Goal: Information Seeking & Learning: Learn about a topic

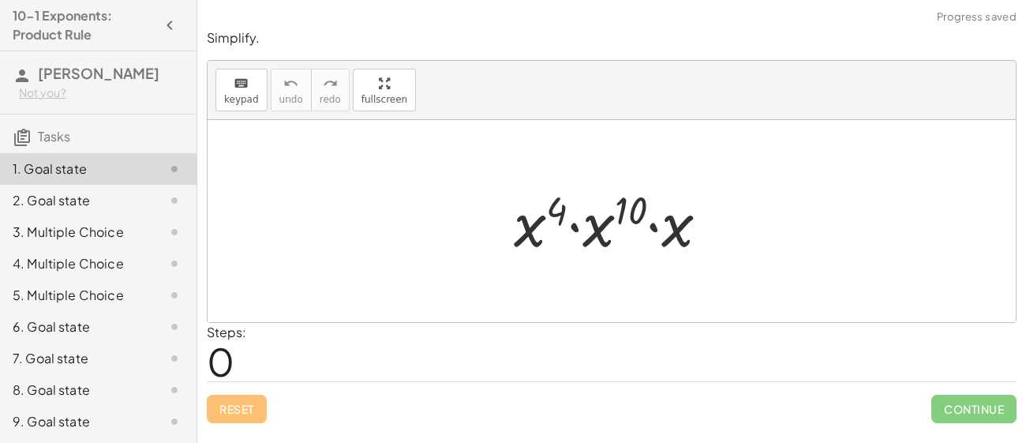
click at [546, 218] on div at bounding box center [617, 221] width 223 height 81
drag, startPoint x: 538, startPoint y: 219, endPoint x: 568, endPoint y: 231, distance: 32.6
click at [568, 231] on div at bounding box center [617, 221] width 223 height 81
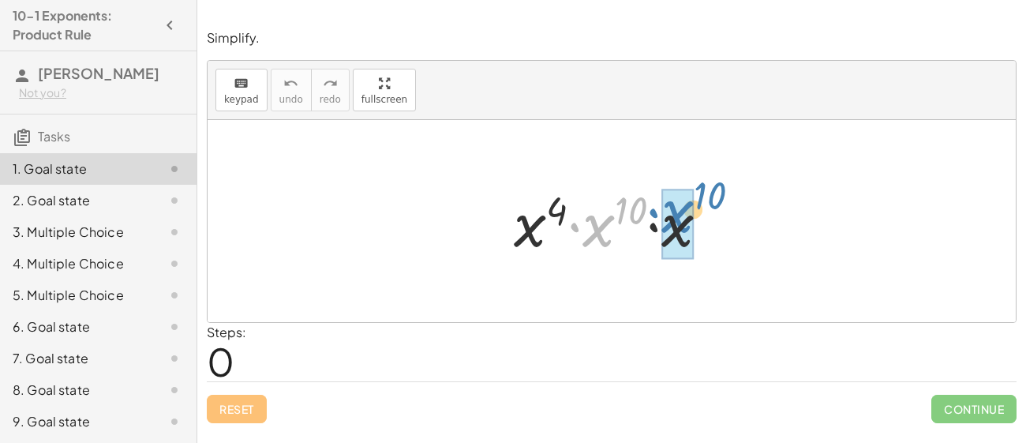
drag, startPoint x: 583, startPoint y: 230, endPoint x: 658, endPoint y: 220, distance: 75.6
click at [658, 220] on div at bounding box center [617, 221] width 223 height 81
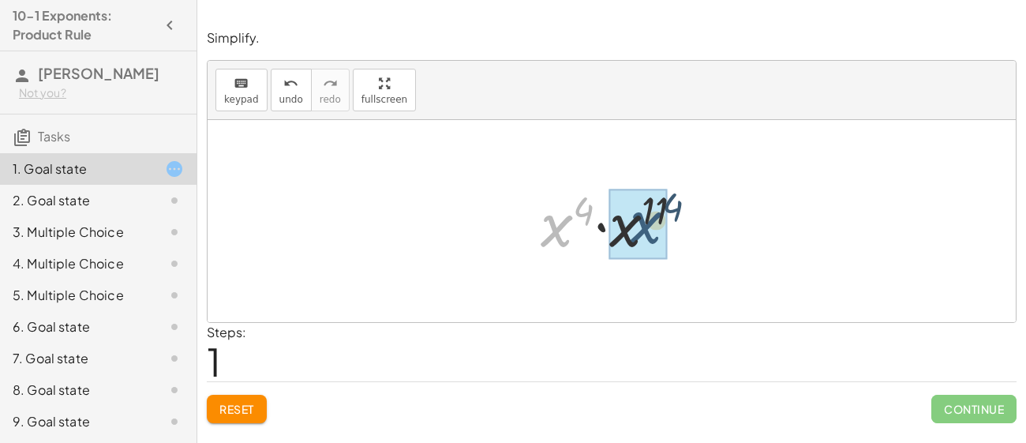
drag, startPoint x: 558, startPoint y: 227, endPoint x: 649, endPoint y: 224, distance: 90.8
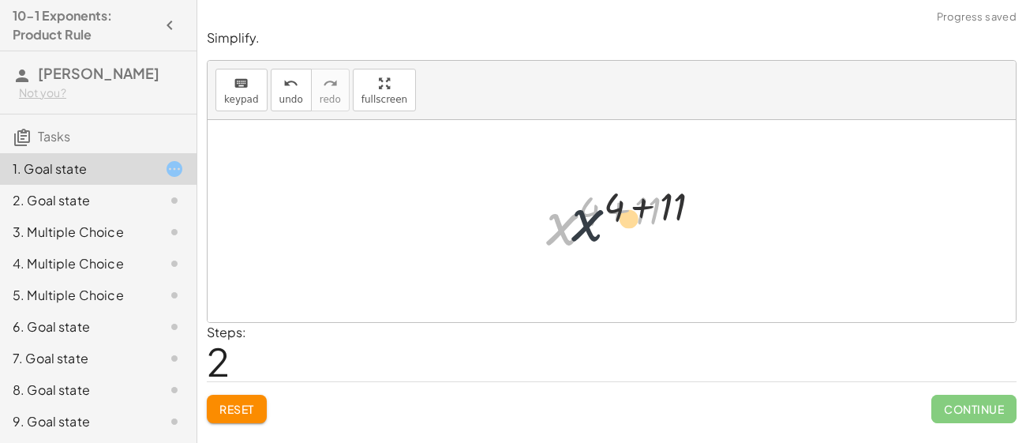
drag, startPoint x: 576, startPoint y: 226, endPoint x: 634, endPoint y: 212, distance: 59.9
click at [634, 212] on div at bounding box center [617, 221] width 159 height 78
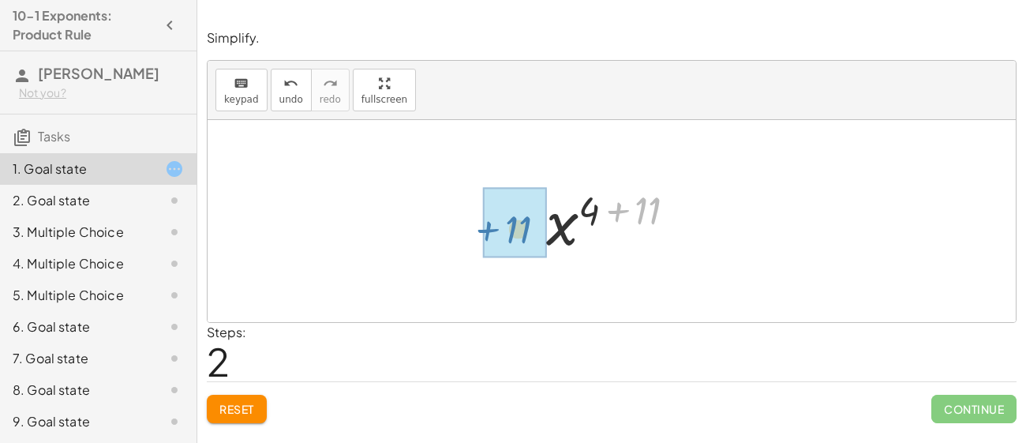
drag, startPoint x: 636, startPoint y: 211, endPoint x: 514, endPoint y: 224, distance: 123.1
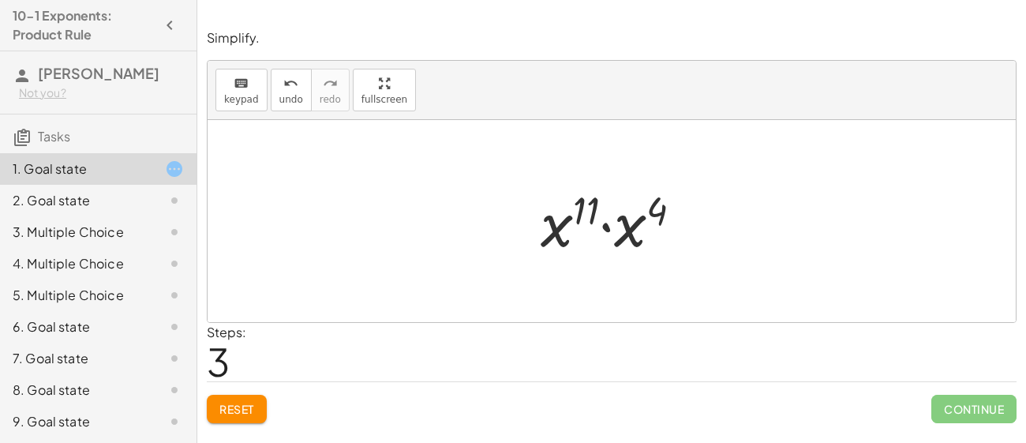
click at [237, 392] on div "Reset Continue" at bounding box center [612, 402] width 810 height 42
click at [250, 405] on span "Reset" at bounding box center [236, 409] width 35 height 14
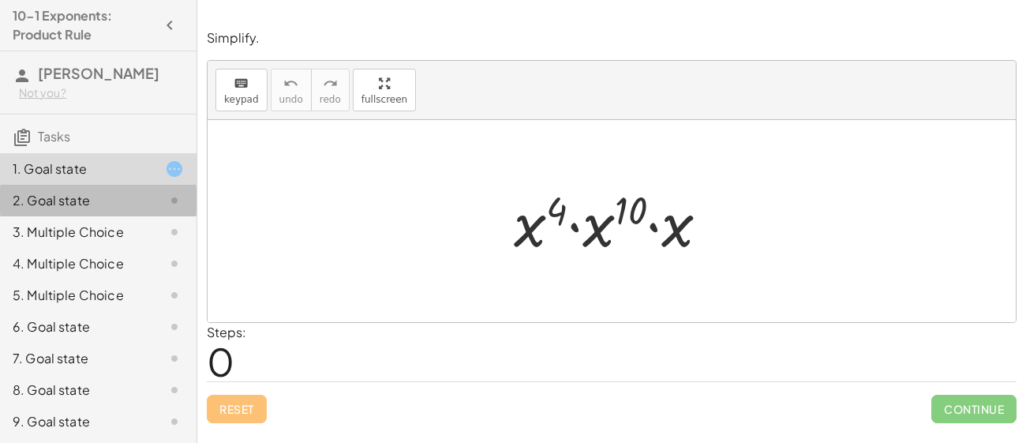
click at [163, 248] on div "2. Goal state" at bounding box center [98, 264] width 197 height 32
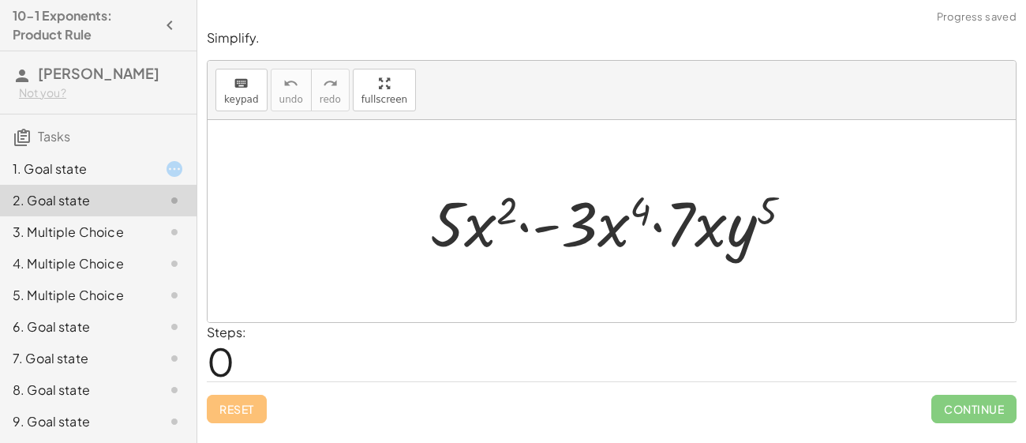
click at [162, 216] on div "1. Goal state" at bounding box center [98, 232] width 197 height 32
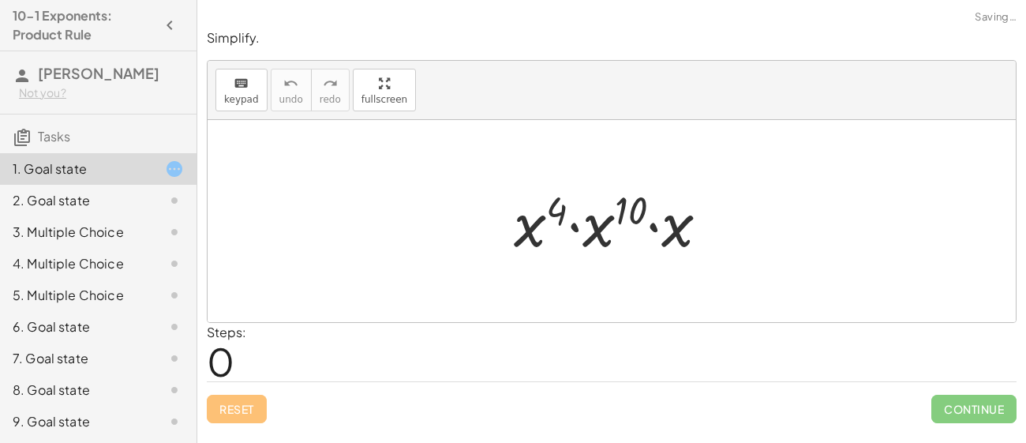
click at [592, 268] on div at bounding box center [612, 221] width 808 height 202
click at [612, 223] on div at bounding box center [617, 221] width 223 height 81
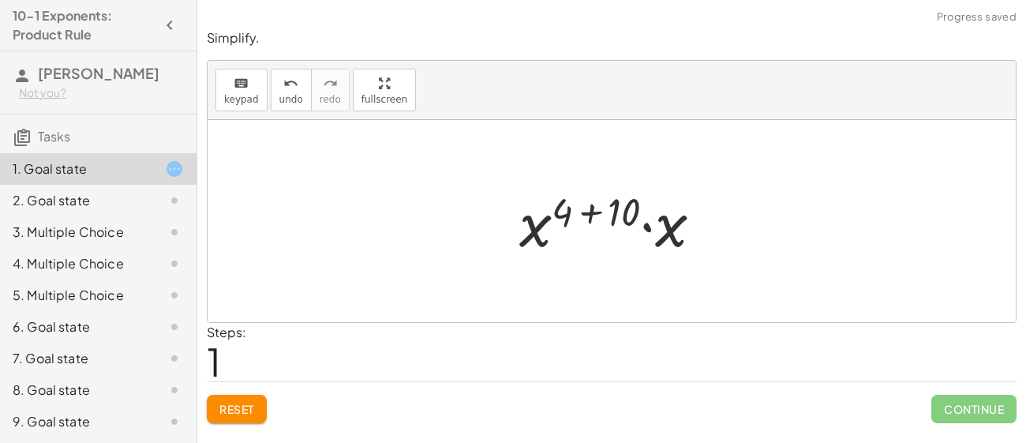
click at [245, 403] on span "Reset" at bounding box center [236, 409] width 35 height 14
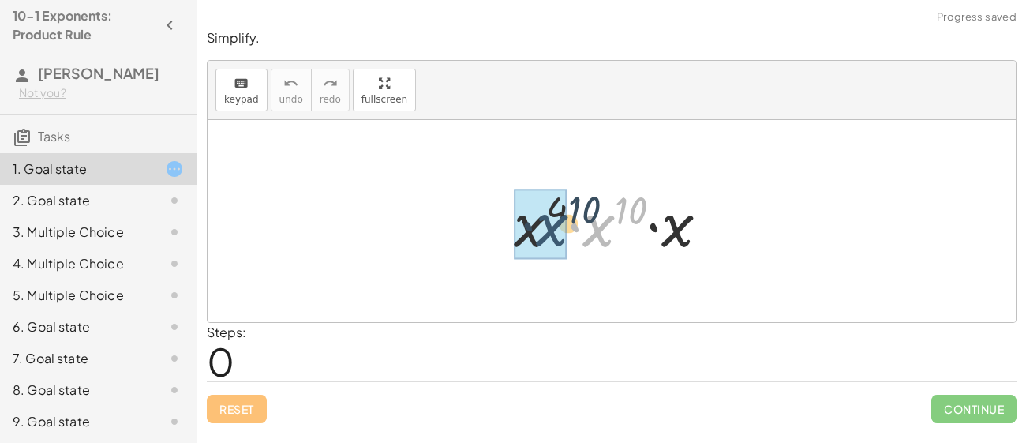
drag, startPoint x: 601, startPoint y: 233, endPoint x: 545, endPoint y: 231, distance: 56.1
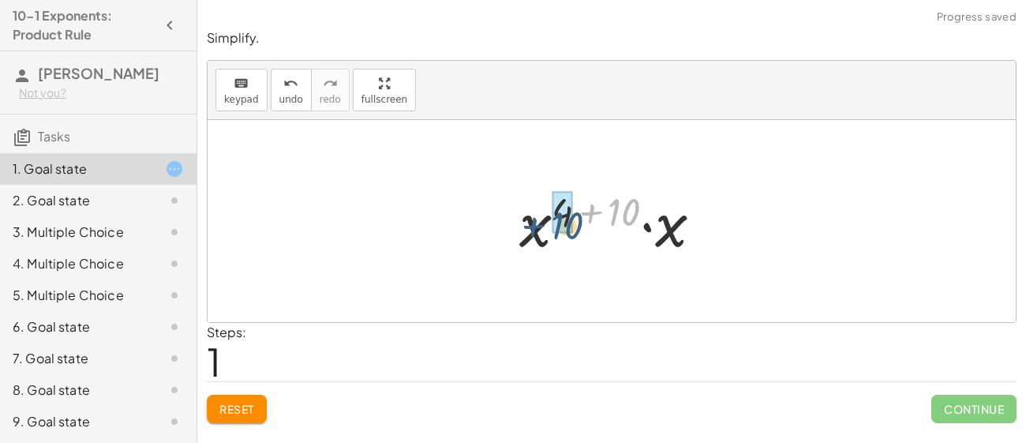
drag, startPoint x: 606, startPoint y: 208, endPoint x: 544, endPoint y: 223, distance: 64.1
click at [544, 223] on div at bounding box center [618, 221] width 212 height 81
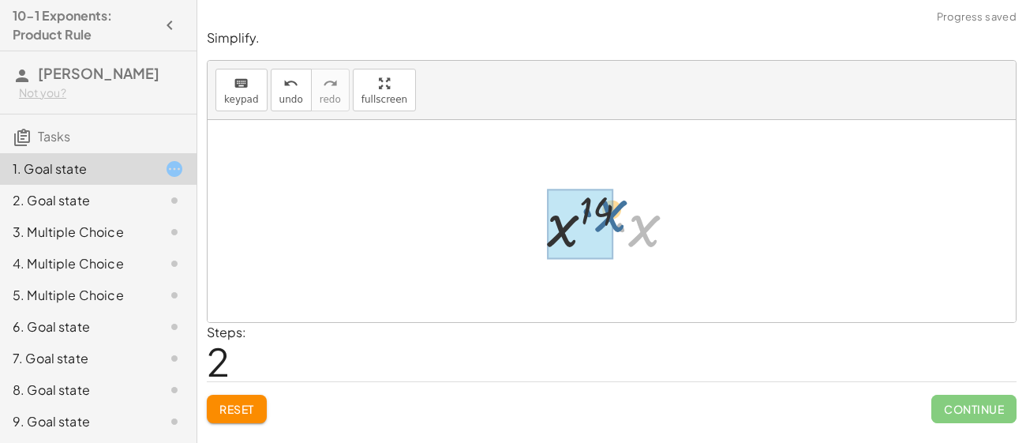
drag, startPoint x: 650, startPoint y: 227, endPoint x: 616, endPoint y: 210, distance: 37.8
click at [616, 210] on div at bounding box center [617, 221] width 157 height 81
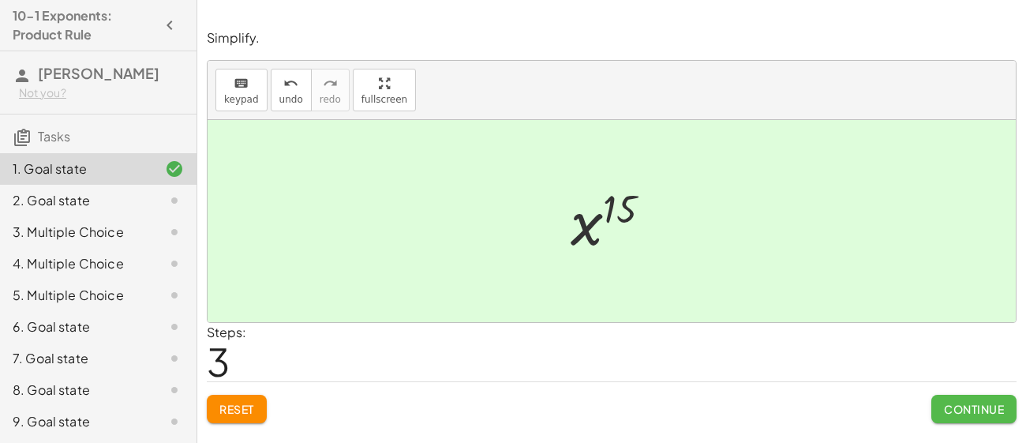
click at [976, 412] on span "Continue" at bounding box center [974, 409] width 60 height 14
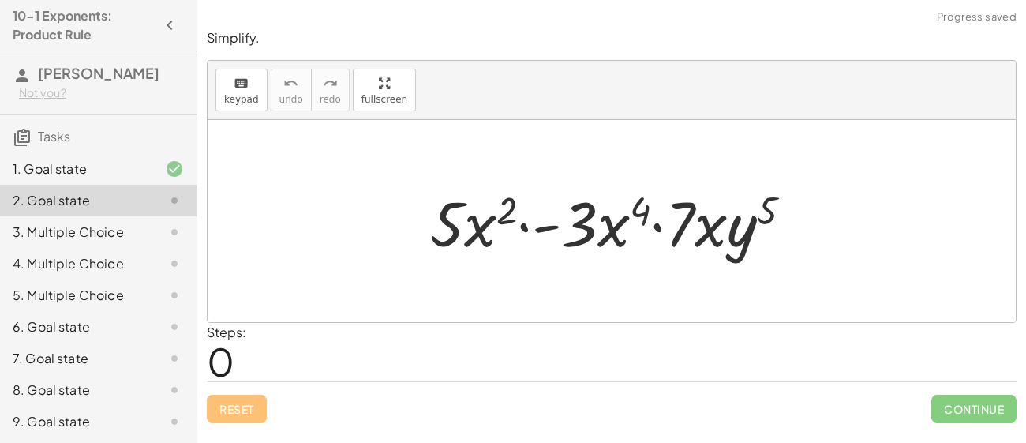
click at [596, 247] on div at bounding box center [617, 221] width 391 height 81
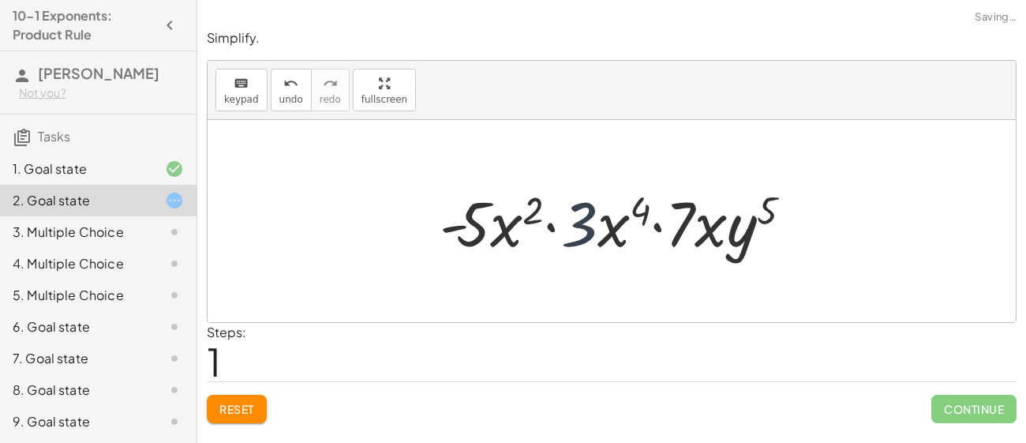
click at [591, 244] on div at bounding box center [617, 221] width 391 height 81
click at [459, 233] on div at bounding box center [617, 221] width 391 height 81
click at [453, 232] on div at bounding box center [617, 221] width 391 height 81
click at [448, 229] on div at bounding box center [617, 221] width 391 height 81
click at [461, 227] on div at bounding box center [617, 221] width 391 height 81
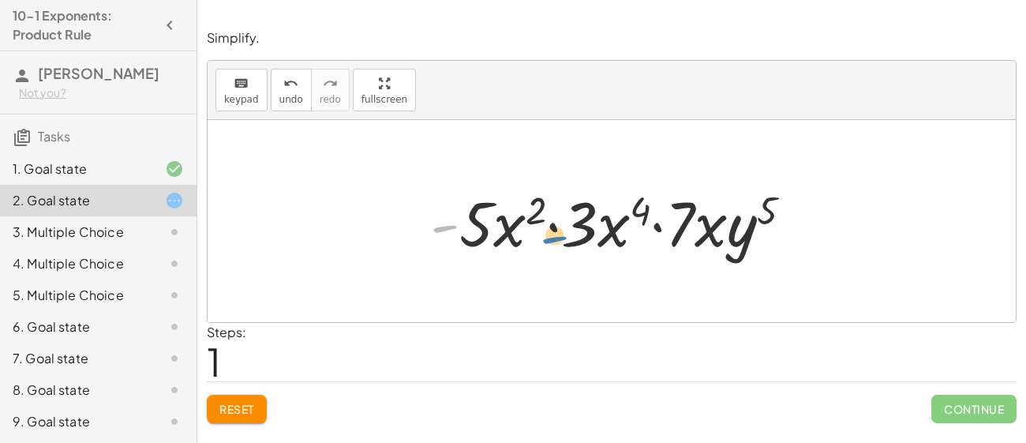
drag, startPoint x: 448, startPoint y: 224, endPoint x: 557, endPoint y: 235, distance: 110.3
click at [557, 235] on div at bounding box center [617, 221] width 391 height 81
drag, startPoint x: 437, startPoint y: 226, endPoint x: 546, endPoint y: 230, distance: 109.8
click at [546, 230] on div at bounding box center [617, 221] width 391 height 81
click at [221, 403] on span "Reset" at bounding box center [236, 409] width 35 height 14
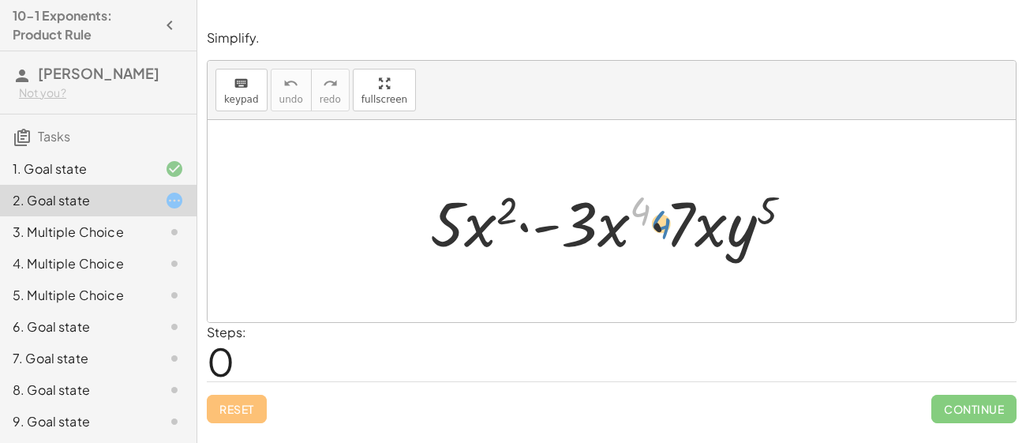
drag, startPoint x: 632, startPoint y: 220, endPoint x: 649, endPoint y: 235, distance: 23.0
click at [649, 235] on div at bounding box center [617, 221] width 391 height 81
click at [500, 216] on div at bounding box center [617, 221] width 391 height 81
drag, startPoint x: 713, startPoint y: 229, endPoint x: 718, endPoint y: 244, distance: 16.0
click at [718, 244] on div at bounding box center [617, 221] width 391 height 81
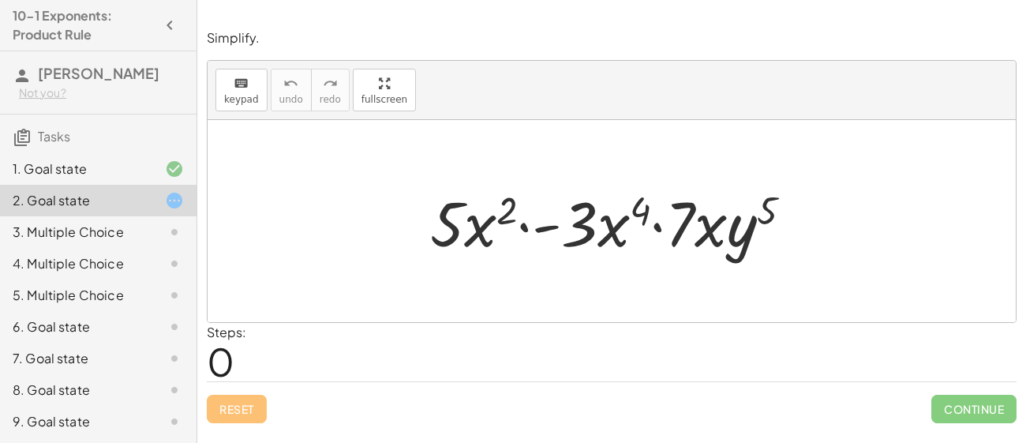
click at [639, 291] on div at bounding box center [612, 221] width 808 height 202
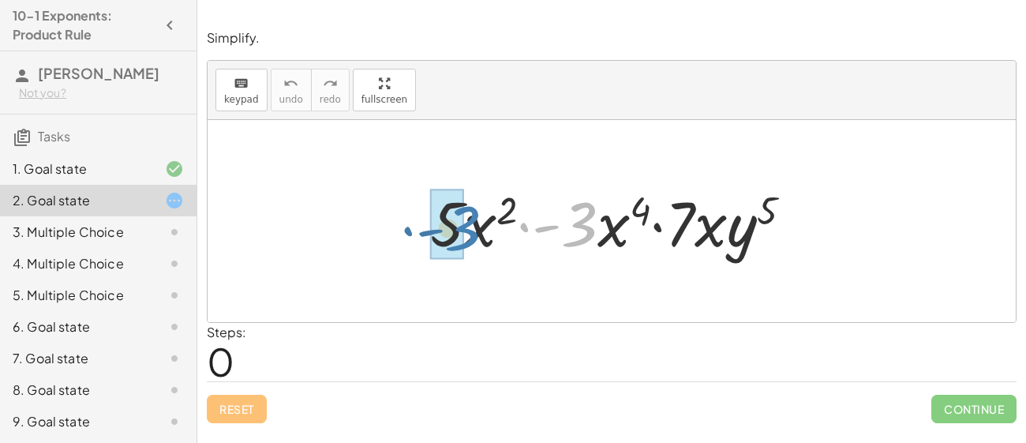
drag, startPoint x: 583, startPoint y: 230, endPoint x: 464, endPoint y: 234, distance: 118.5
click at [464, 234] on div at bounding box center [617, 221] width 391 height 81
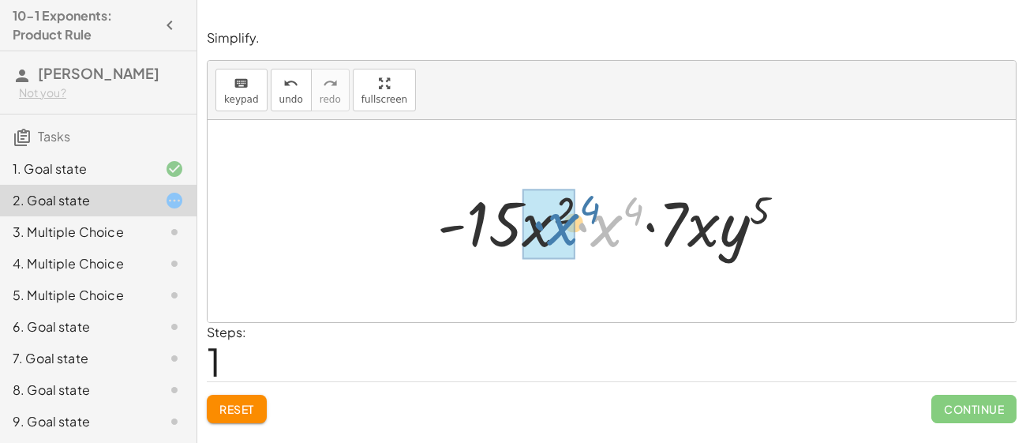
drag, startPoint x: 609, startPoint y: 243, endPoint x: 562, endPoint y: 243, distance: 47.4
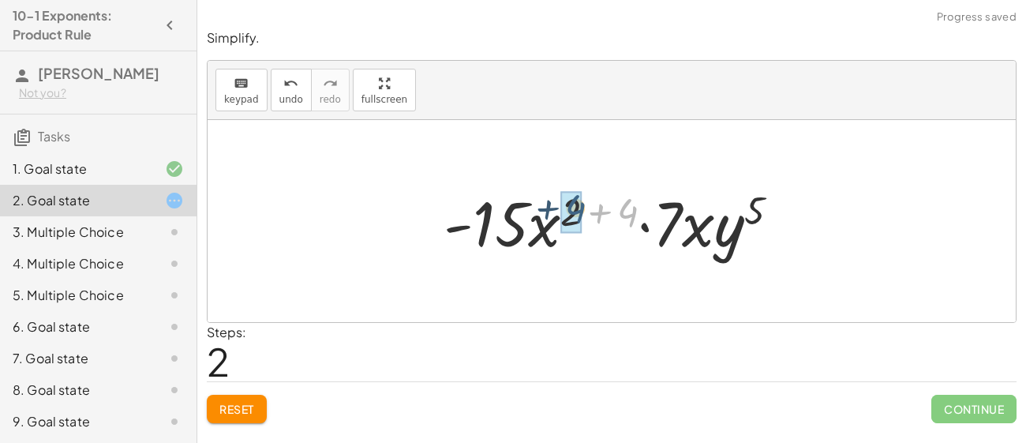
drag, startPoint x: 633, startPoint y: 212, endPoint x: 575, endPoint y: 209, distance: 58.5
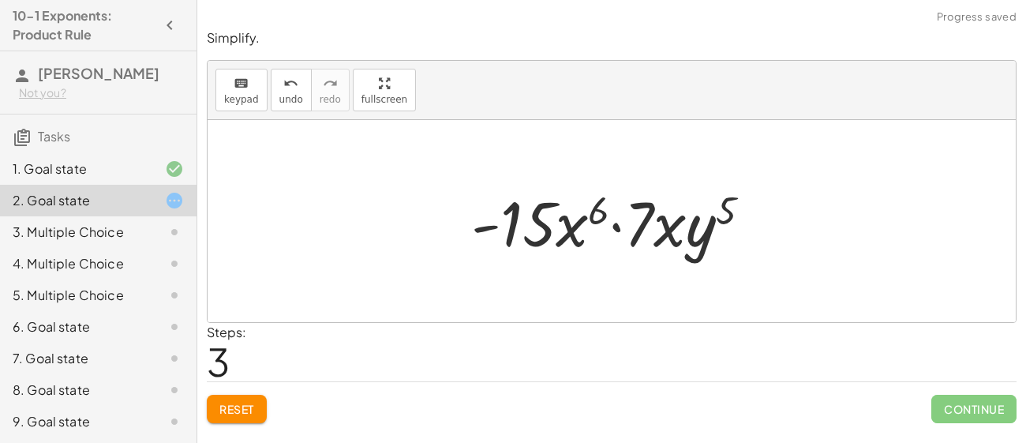
click at [729, 206] on div at bounding box center [617, 221] width 308 height 81
click at [246, 414] on span "Reset" at bounding box center [236, 409] width 35 height 14
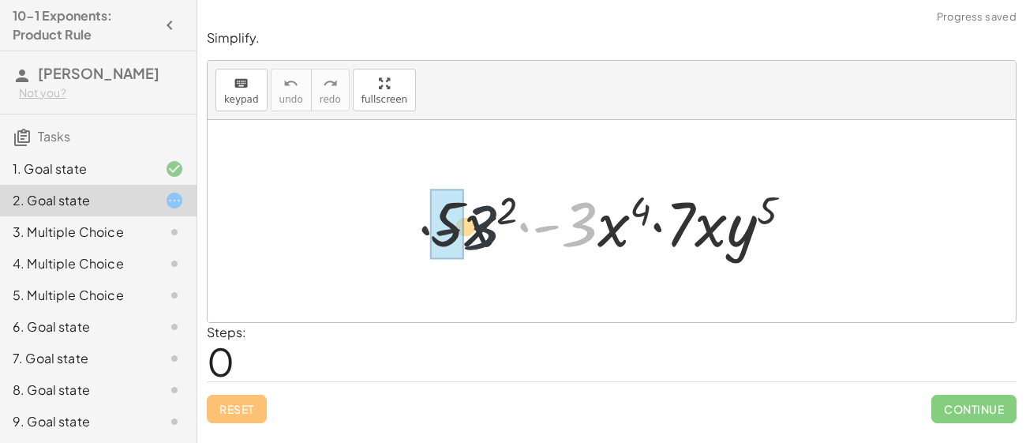
drag, startPoint x: 585, startPoint y: 222, endPoint x: 461, endPoint y: 226, distance: 124.0
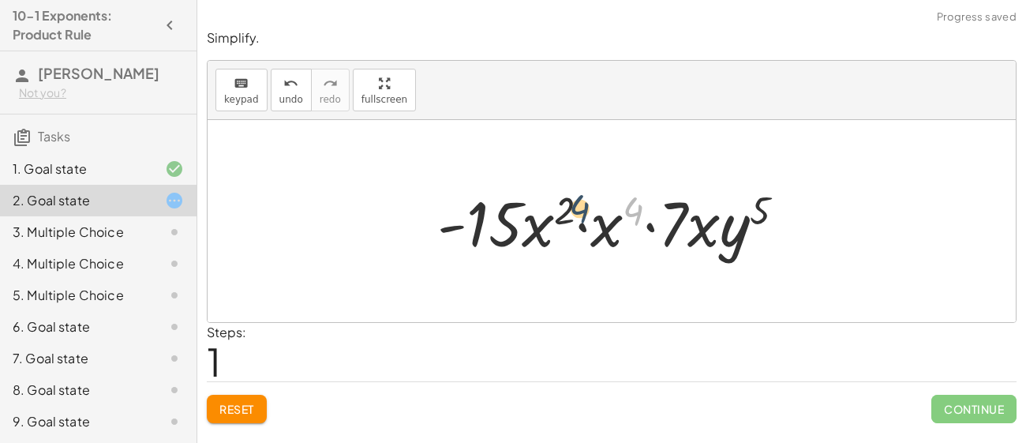
drag, startPoint x: 634, startPoint y: 205, endPoint x: 574, endPoint y: 204, distance: 60.0
click at [574, 204] on div at bounding box center [617, 221] width 377 height 81
drag, startPoint x: 628, startPoint y: 210, endPoint x: 561, endPoint y: 212, distance: 67.1
click at [561, 212] on div at bounding box center [617, 221] width 377 height 81
click at [653, 200] on div at bounding box center [617, 221] width 377 height 81
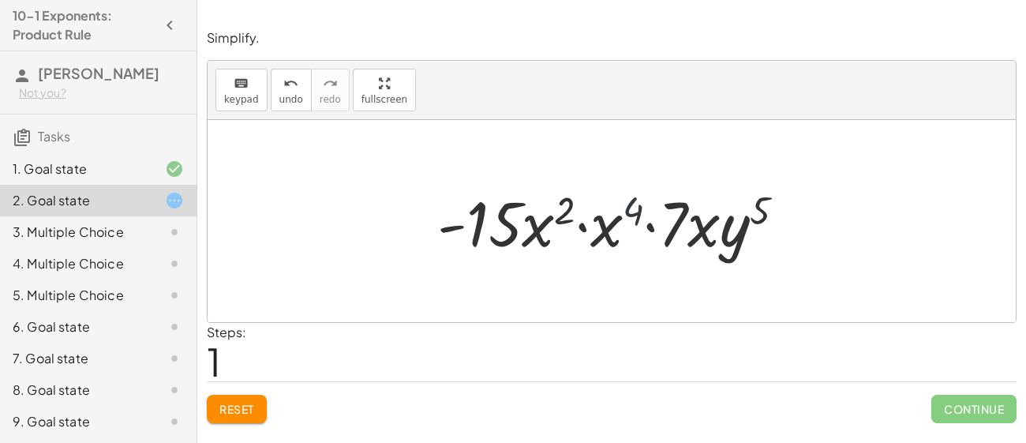
drag, startPoint x: 634, startPoint y: 204, endPoint x: 609, endPoint y: 200, distance: 24.9
click at [609, 200] on div at bounding box center [617, 221] width 377 height 81
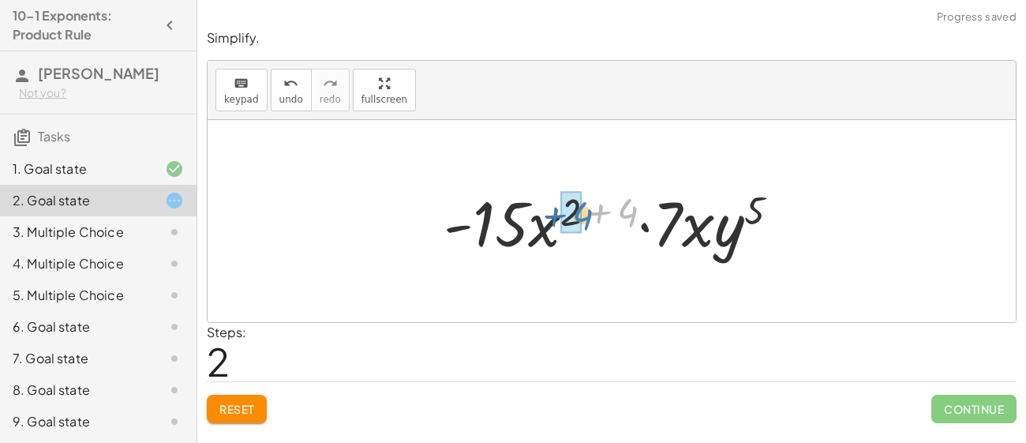
drag, startPoint x: 624, startPoint y: 205, endPoint x: 578, endPoint y: 208, distance: 45.9
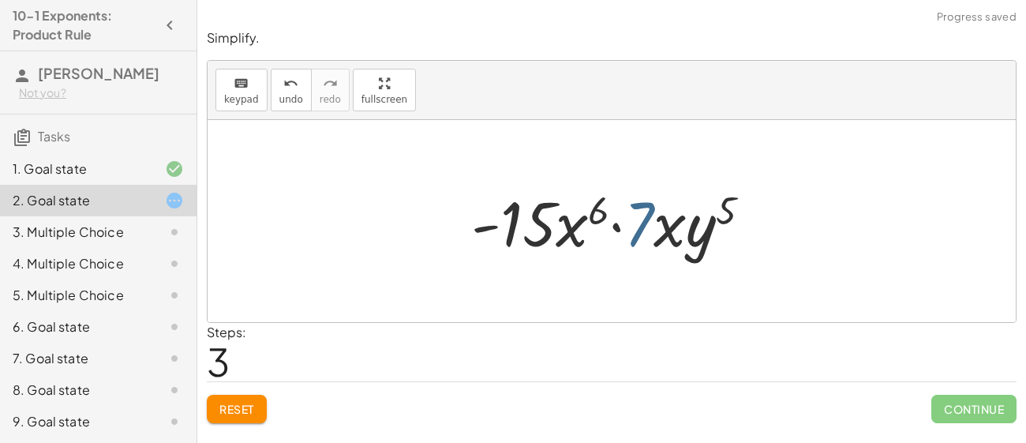
click at [647, 227] on div at bounding box center [617, 221] width 308 height 81
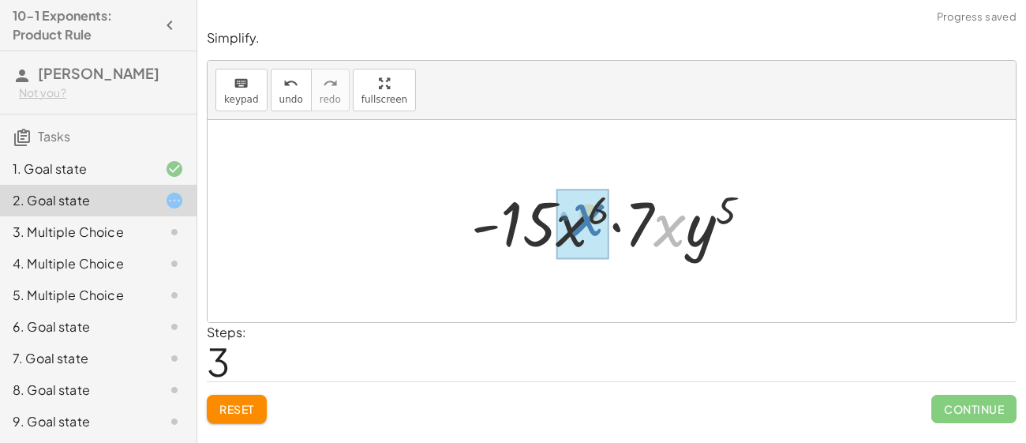
drag, startPoint x: 628, startPoint y: 218, endPoint x: 578, endPoint y: 219, distance: 49.7
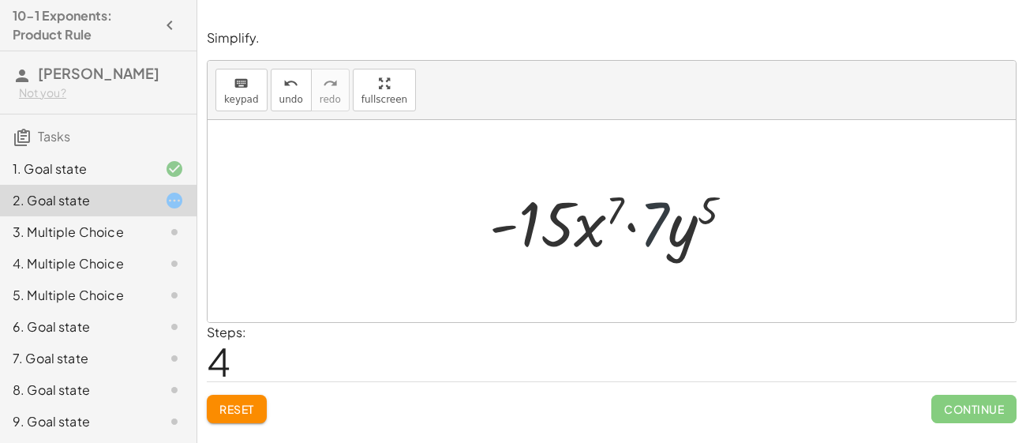
click at [663, 228] on div at bounding box center [618, 221] width 272 height 81
click at [659, 226] on div at bounding box center [618, 221] width 272 height 81
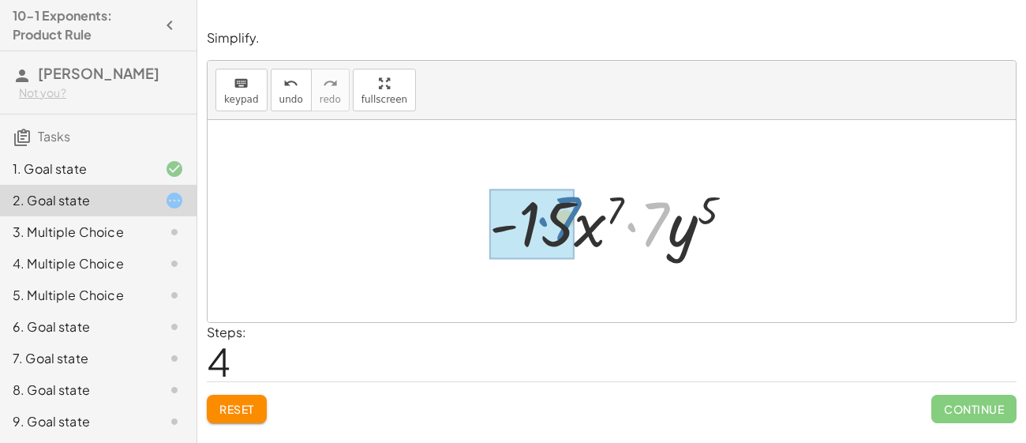
drag, startPoint x: 659, startPoint y: 226, endPoint x: 570, endPoint y: 220, distance: 89.4
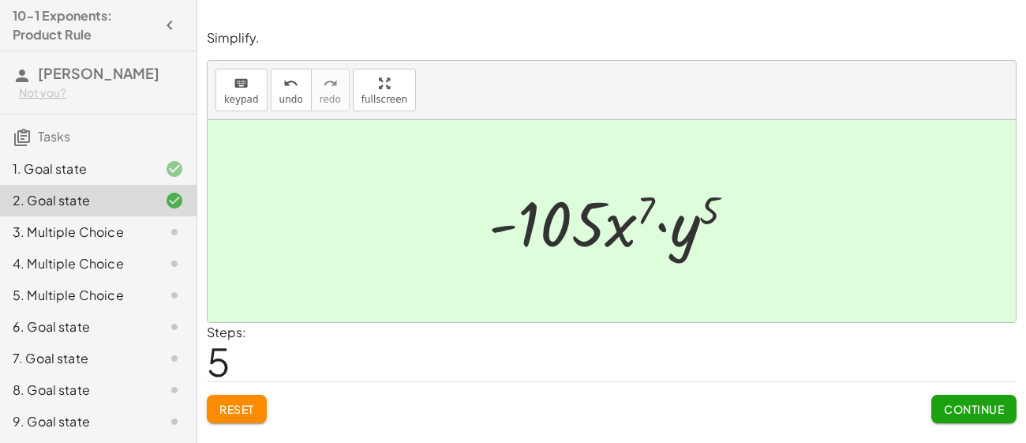
click at [959, 406] on span "Continue" at bounding box center [974, 409] width 60 height 14
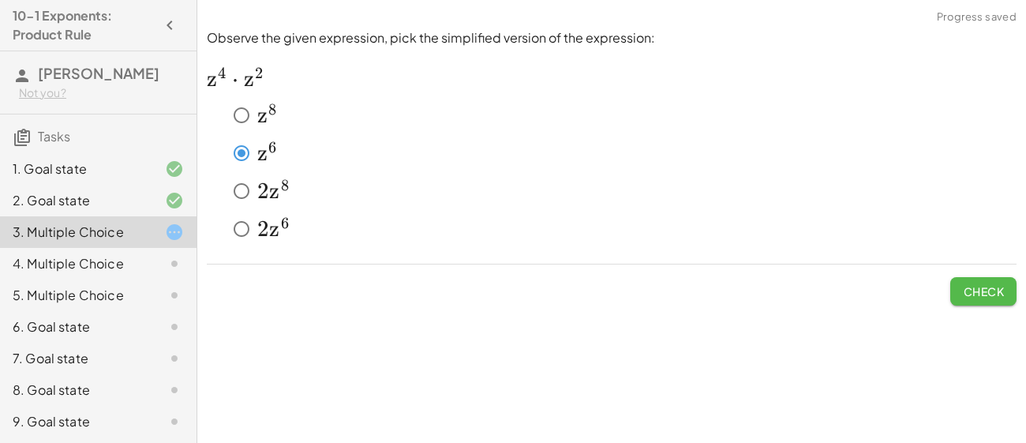
click at [956, 278] on button "Check" at bounding box center [984, 291] width 66 height 28
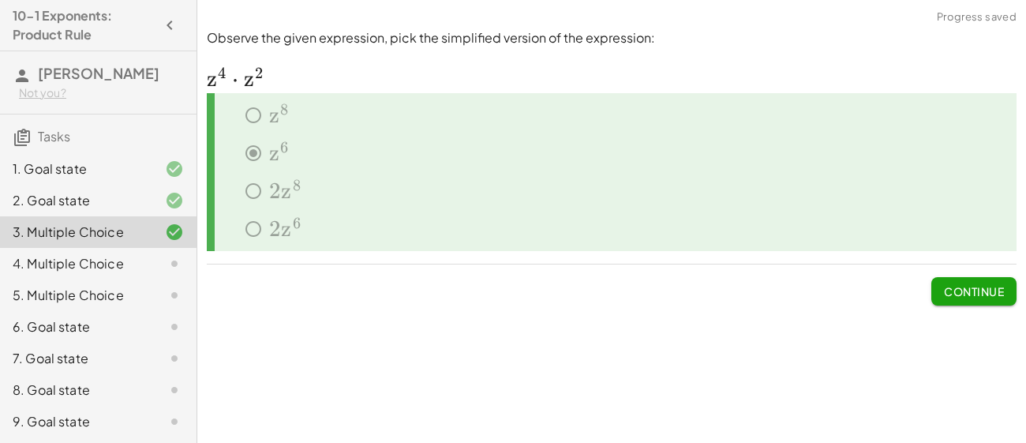
click at [954, 275] on span "Continue" at bounding box center [974, 284] width 85 height 41
click at [940, 298] on button "Continue" at bounding box center [974, 291] width 85 height 28
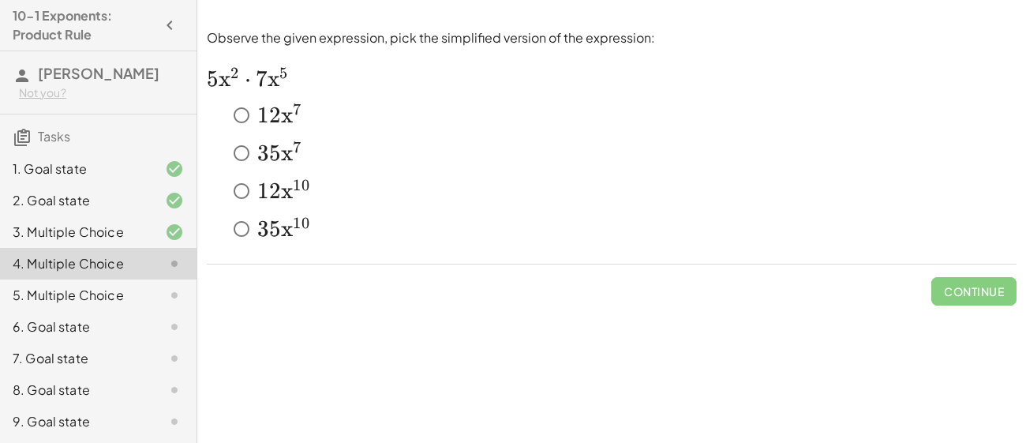
click at [273, 165] on span "5" at bounding box center [275, 153] width 12 height 27
click at [994, 284] on span "Check" at bounding box center [983, 291] width 41 height 14
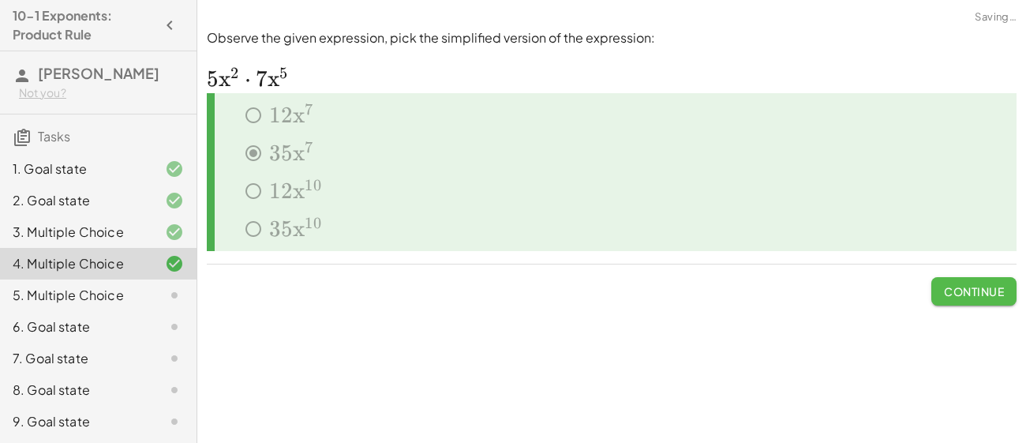
click at [994, 284] on span "Continue" at bounding box center [974, 291] width 60 height 14
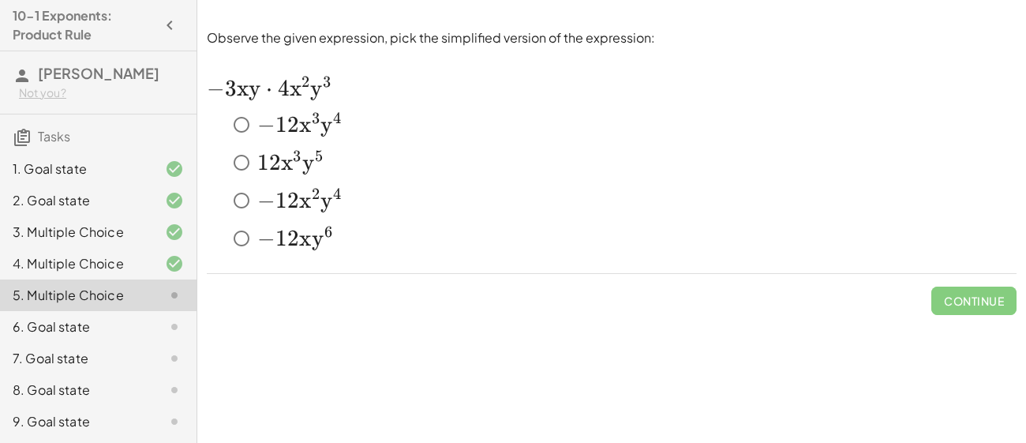
click at [287, 122] on span "2" at bounding box center [293, 124] width 12 height 27
click at [998, 312] on button "Check" at bounding box center [984, 301] width 66 height 28
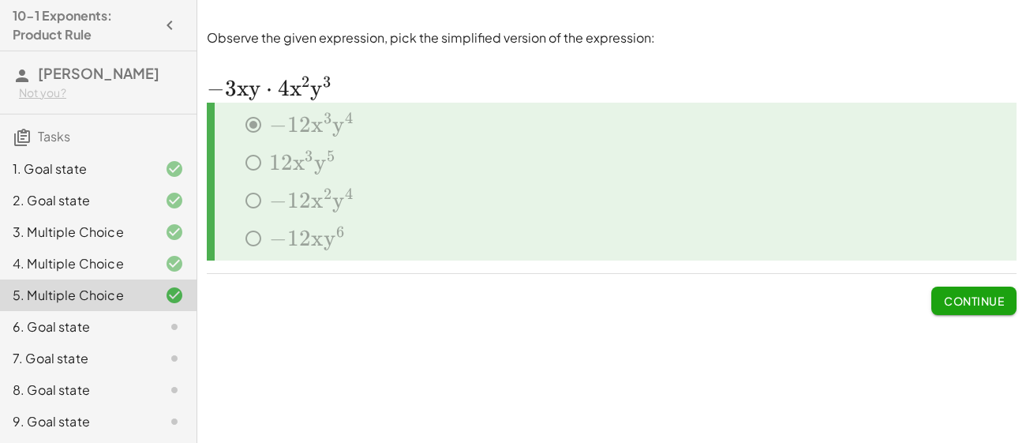
click at [976, 301] on span "Continue" at bounding box center [974, 301] width 60 height 14
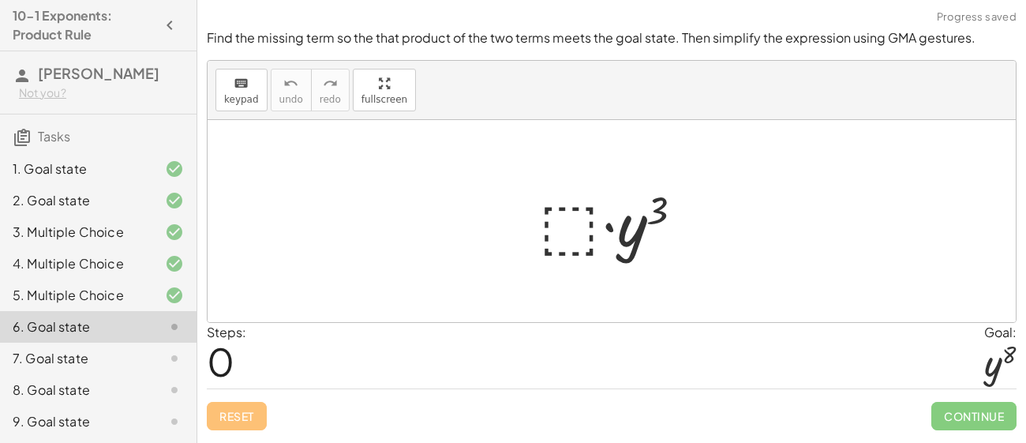
click at [49, 286] on div "5. Multiple Choice" at bounding box center [76, 295] width 127 height 19
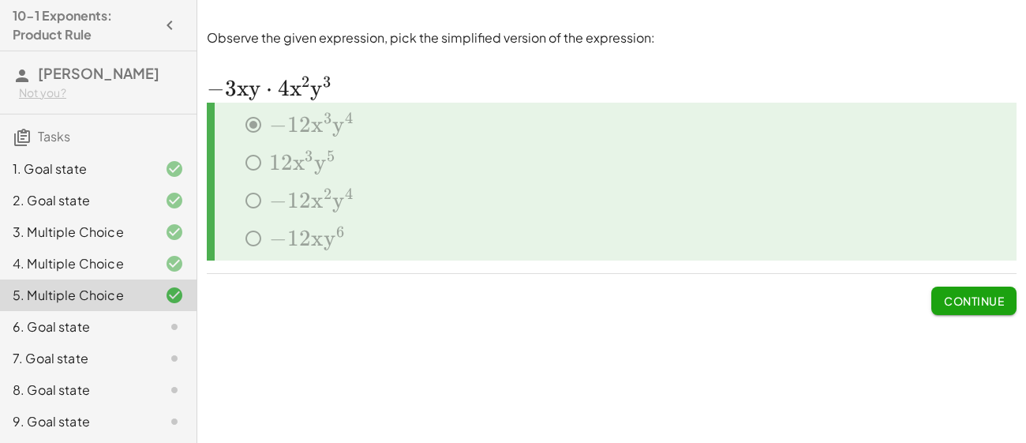
click at [981, 309] on button "Continue" at bounding box center [974, 301] width 85 height 28
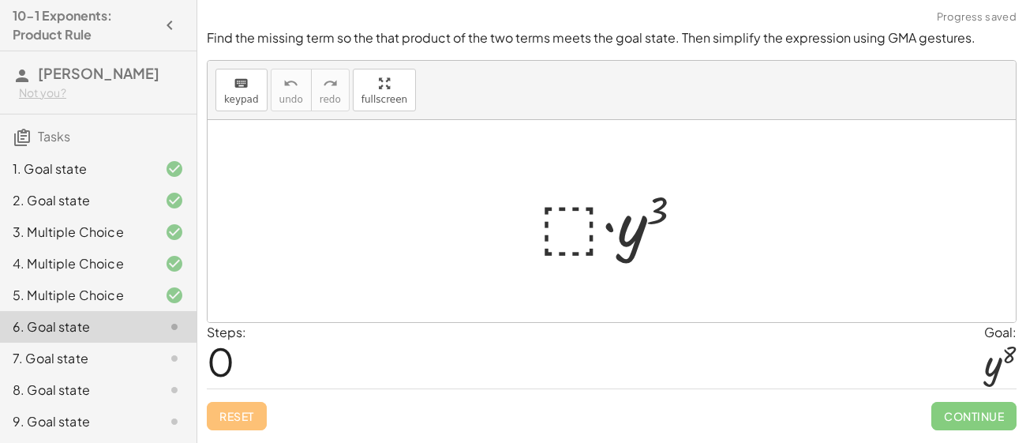
click at [550, 231] on div at bounding box center [617, 221] width 173 height 81
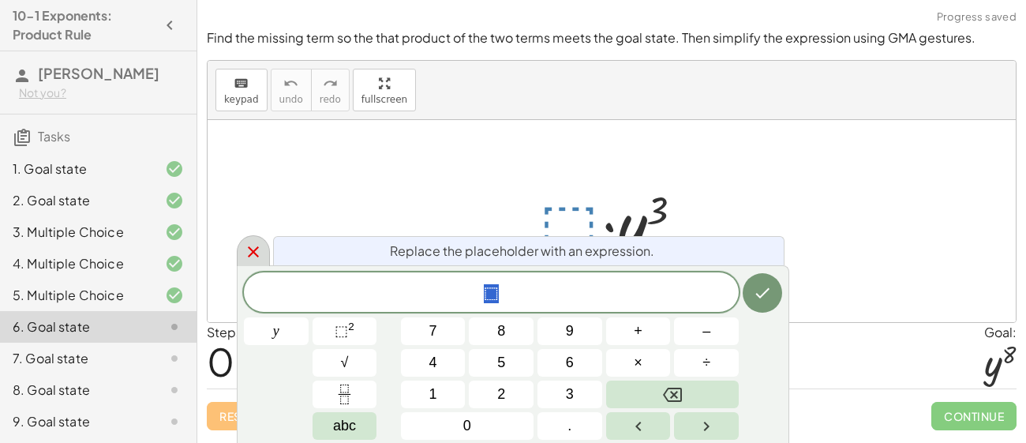
click at [261, 246] on icon at bounding box center [253, 251] width 19 height 19
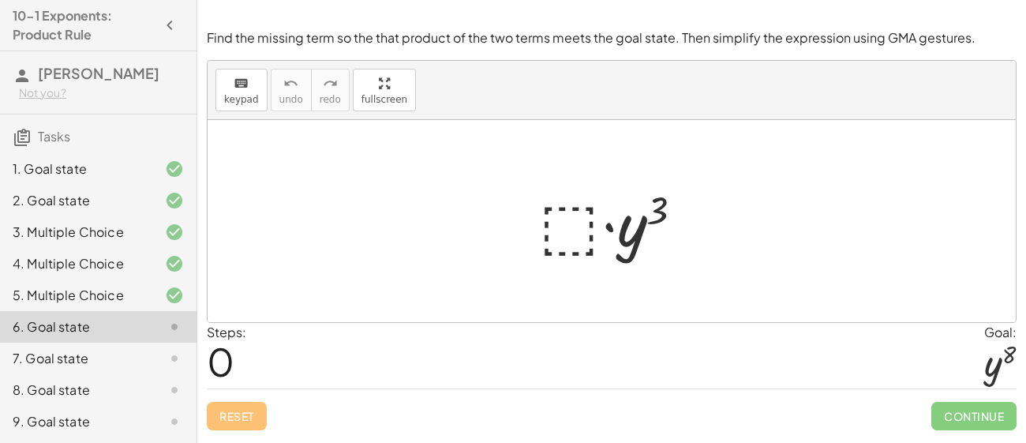
click at [585, 222] on div at bounding box center [617, 221] width 173 height 81
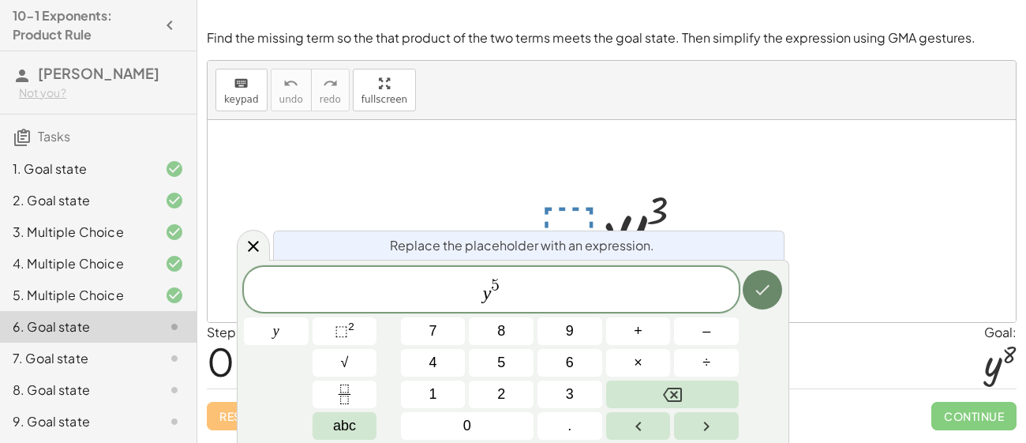
click at [759, 283] on icon "Done" at bounding box center [762, 289] width 19 height 19
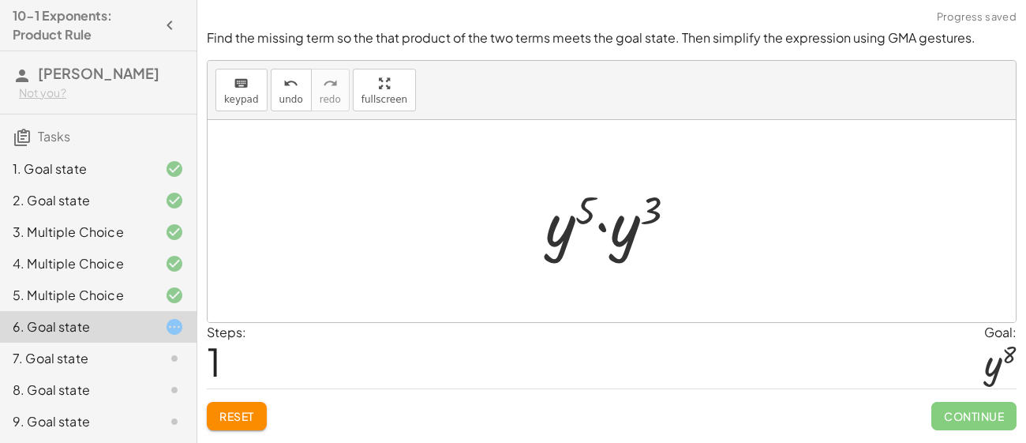
click at [651, 239] on div at bounding box center [617, 221] width 159 height 81
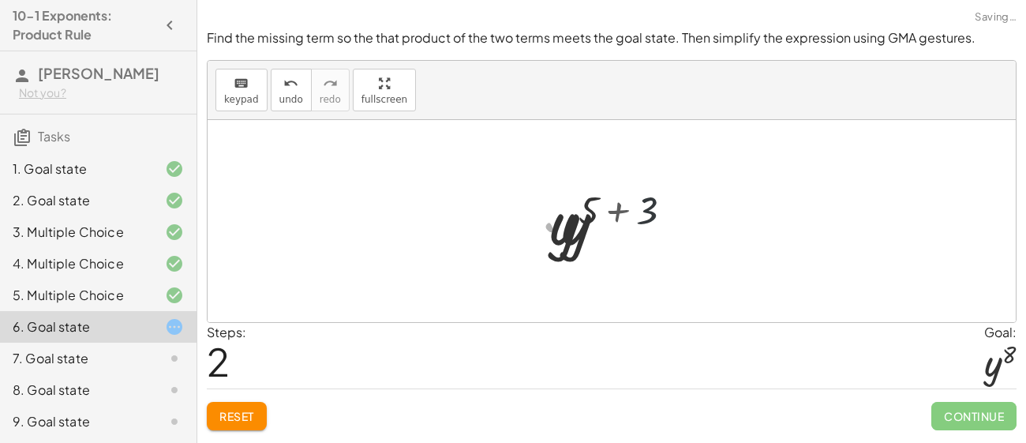
click at [630, 234] on div at bounding box center [617, 221] width 150 height 78
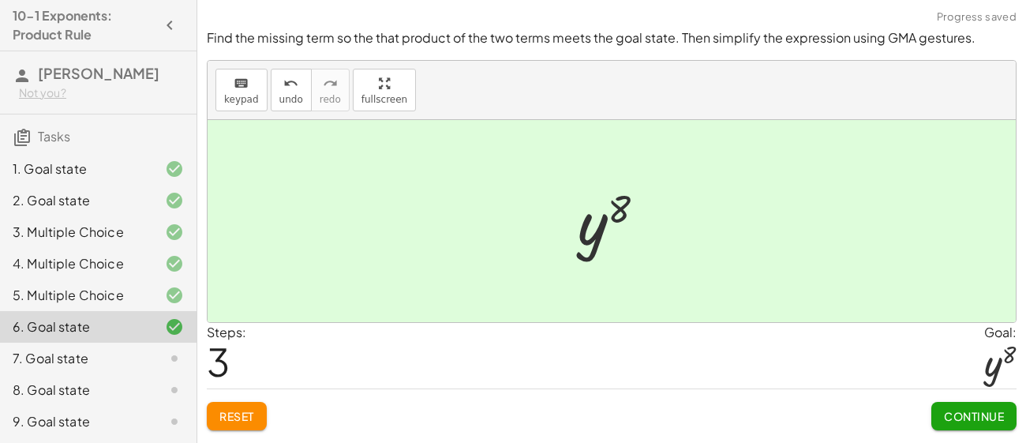
click at [963, 390] on div "Continue" at bounding box center [974, 409] width 85 height 41
click at [968, 407] on button "Continue" at bounding box center [974, 416] width 85 height 28
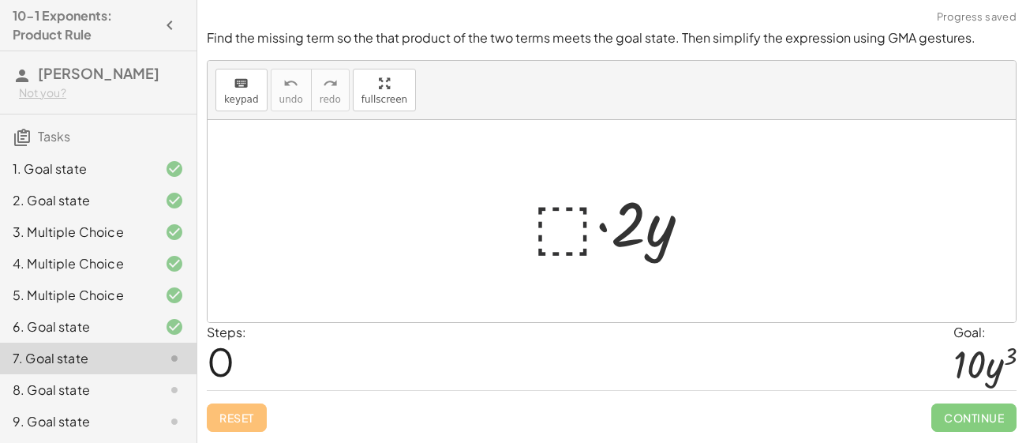
click at [575, 229] on div at bounding box center [618, 221] width 186 height 81
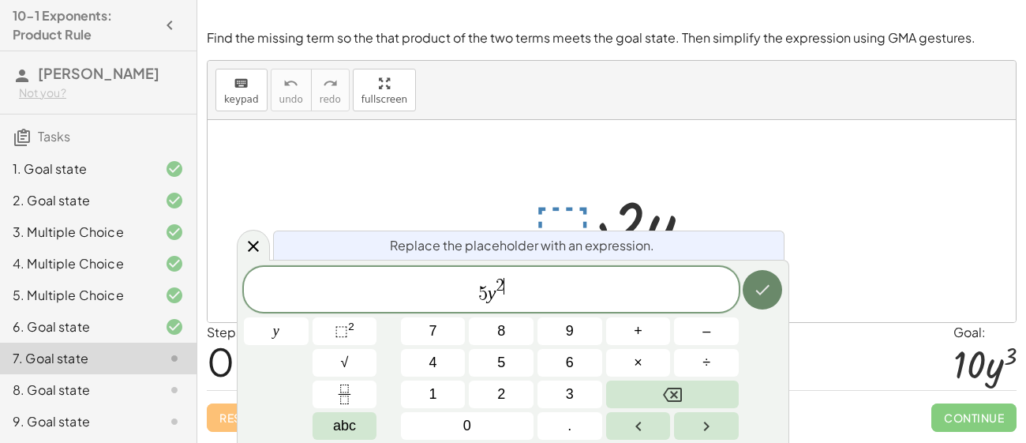
click at [769, 294] on icon "Done" at bounding box center [762, 289] width 19 height 19
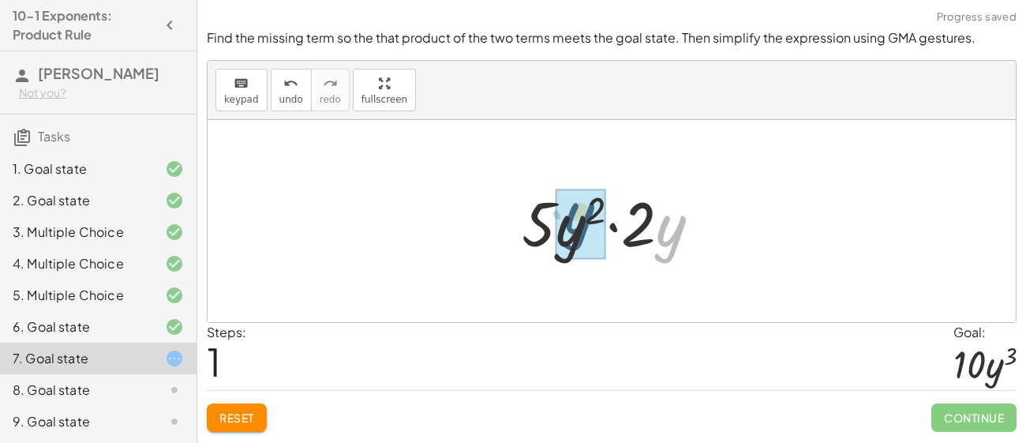
drag, startPoint x: 661, startPoint y: 251, endPoint x: 562, endPoint y: 241, distance: 99.2
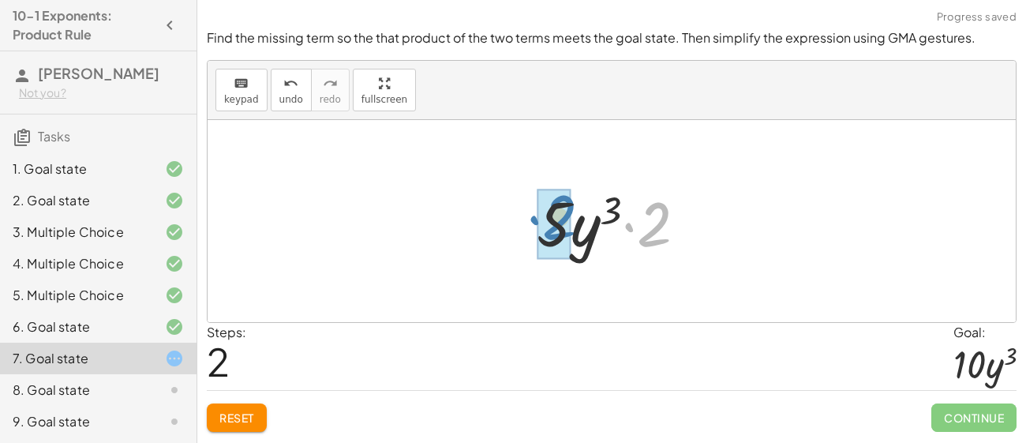
drag, startPoint x: 643, startPoint y: 234, endPoint x: 547, endPoint y: 227, distance: 96.6
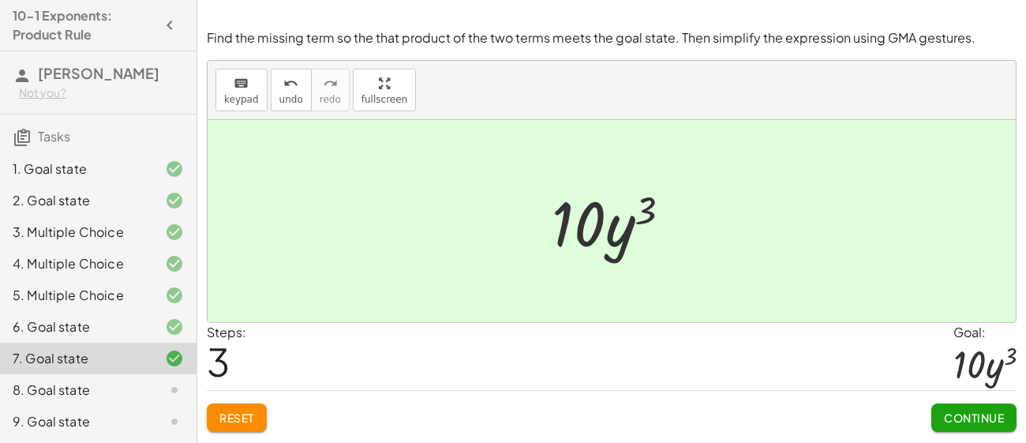
click at [992, 422] on span "Continue" at bounding box center [974, 418] width 60 height 14
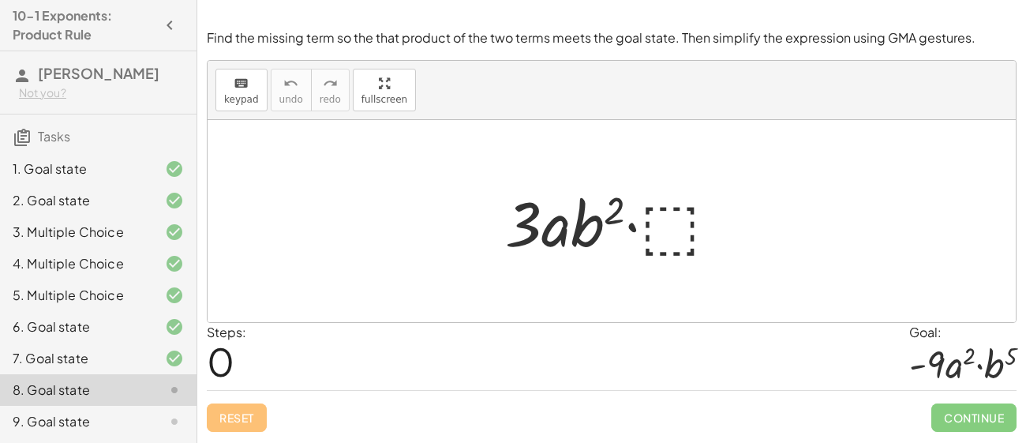
click at [684, 247] on div at bounding box center [618, 221] width 242 height 81
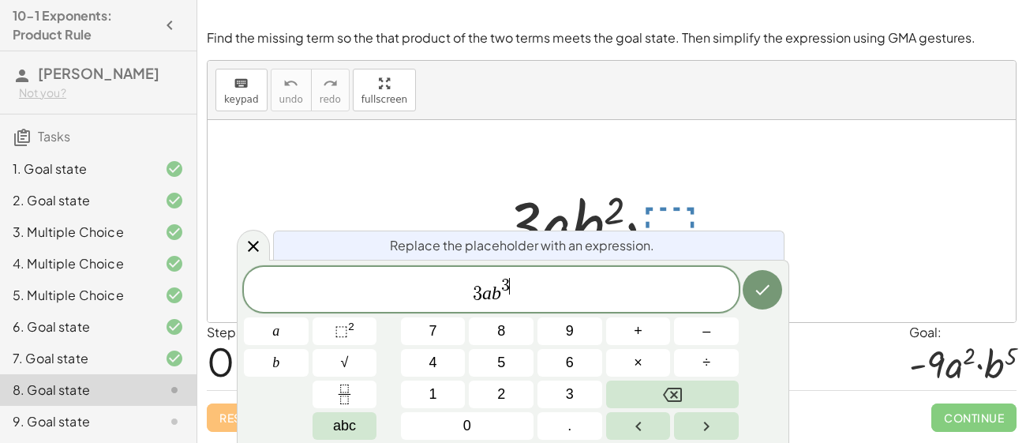
click at [740, 286] on div "3 a b 3 ​ a b 7 8 9 + – 4 5 6 × ÷ ⬚ 2 √ abc 1 2 3 0 ." at bounding box center [513, 353] width 538 height 173
click at [743, 290] on button "Done" at bounding box center [762, 289] width 39 height 39
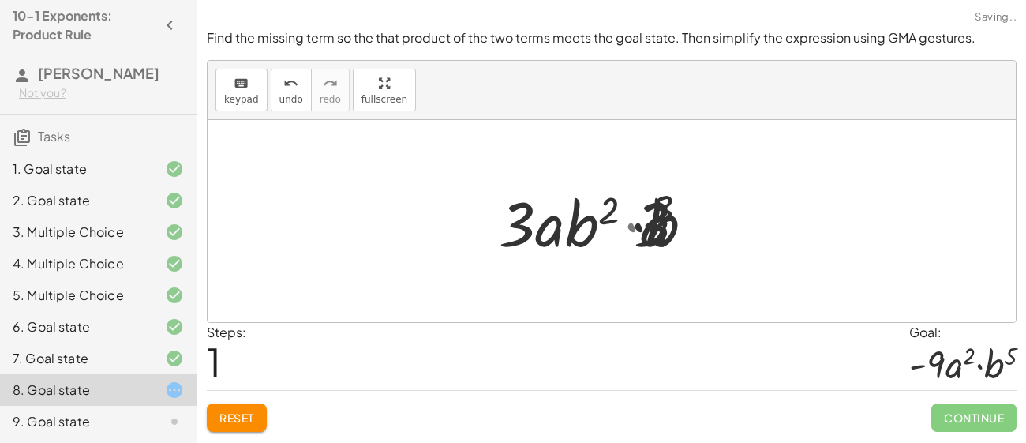
click at [750, 291] on div at bounding box center [612, 221] width 808 height 202
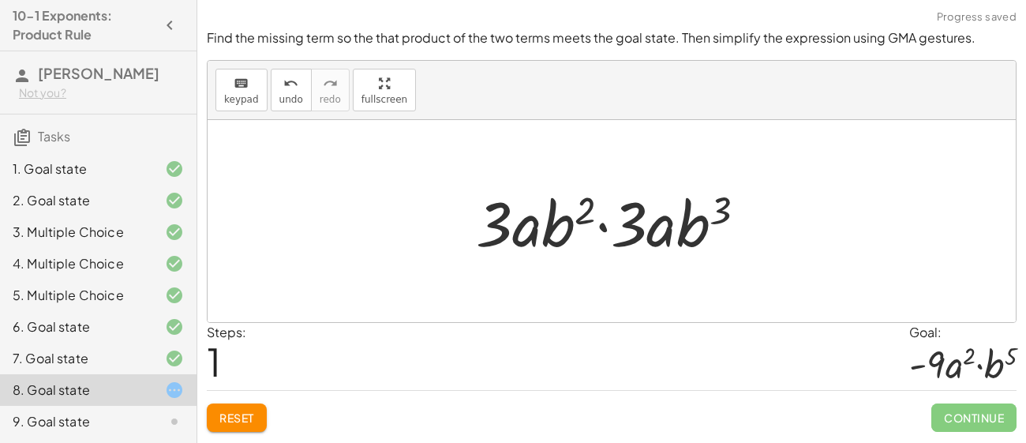
click at [634, 227] on div at bounding box center [617, 221] width 298 height 81
click at [628, 230] on div at bounding box center [617, 221] width 298 height 81
click at [242, 410] on button "Reset" at bounding box center [237, 417] width 60 height 28
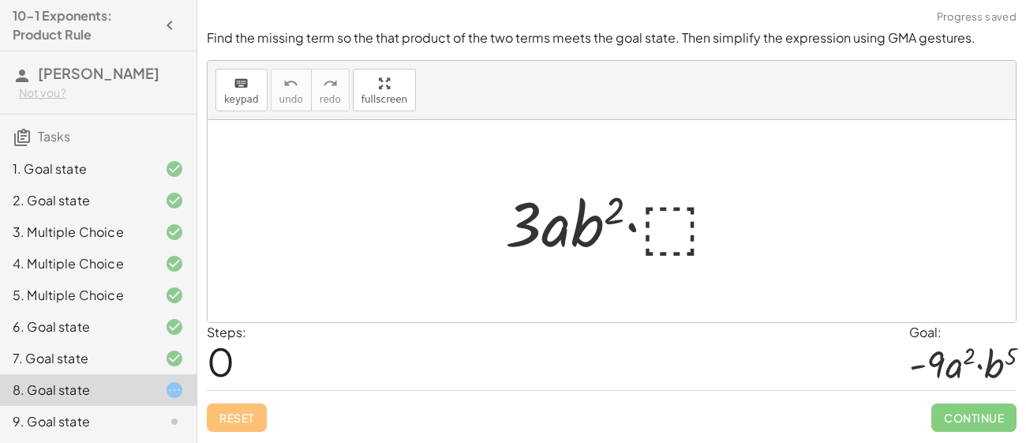
click at [695, 206] on div at bounding box center [618, 221] width 242 height 81
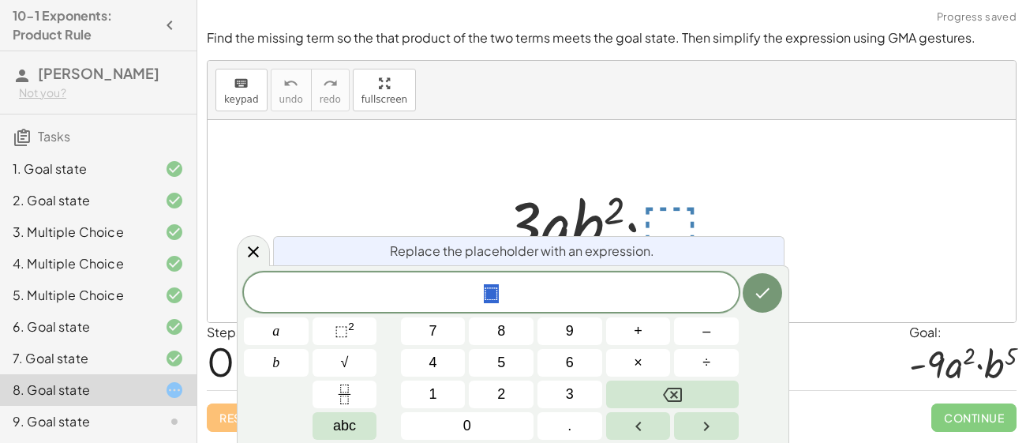
click at [547, 306] on div "⬚" at bounding box center [491, 291] width 495 height 39
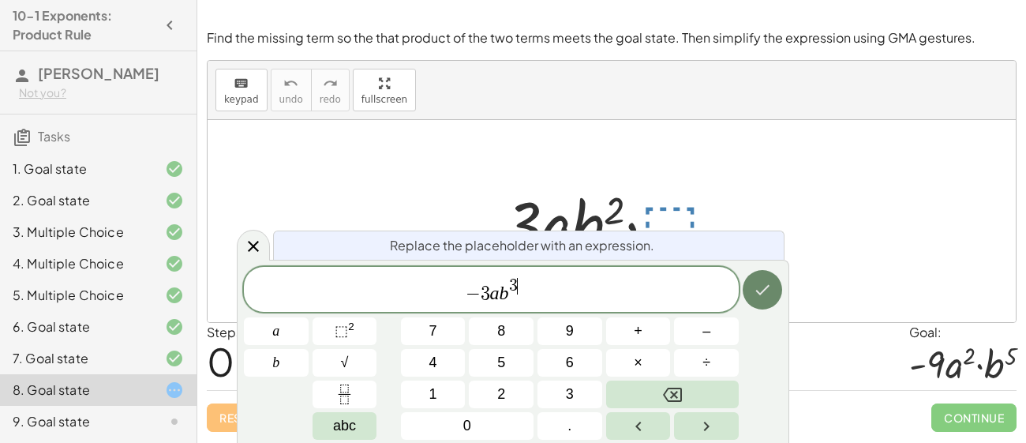
click at [779, 289] on button "Done" at bounding box center [762, 289] width 39 height 39
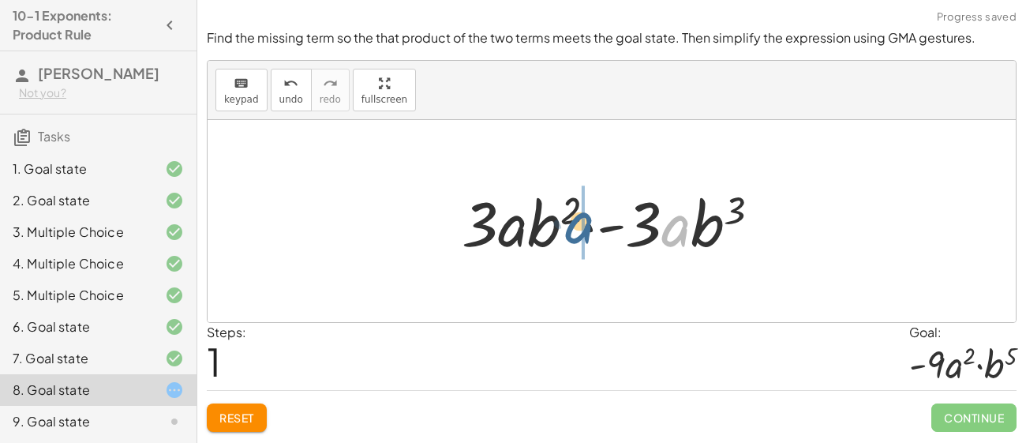
drag, startPoint x: 691, startPoint y: 218, endPoint x: 583, endPoint y: 216, distance: 107.4
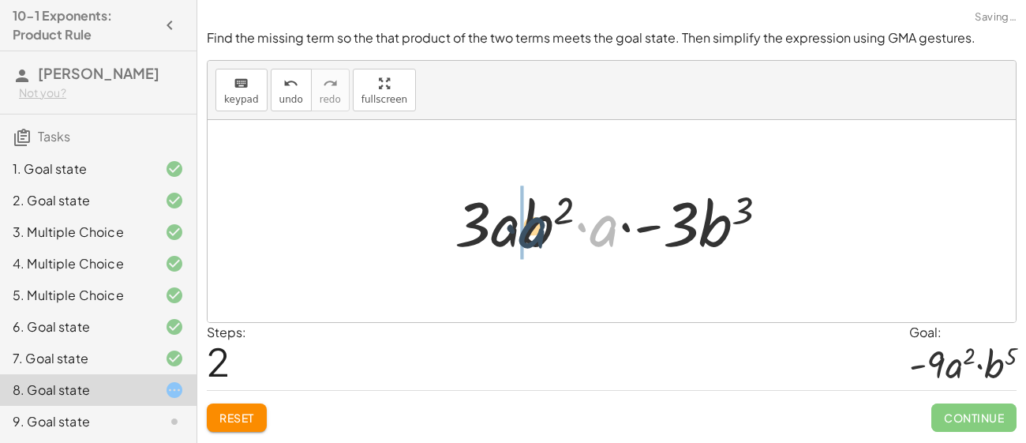
drag, startPoint x: 608, startPoint y: 225, endPoint x: 521, endPoint y: 226, distance: 86.8
click at [521, 226] on div at bounding box center [618, 221] width 343 height 81
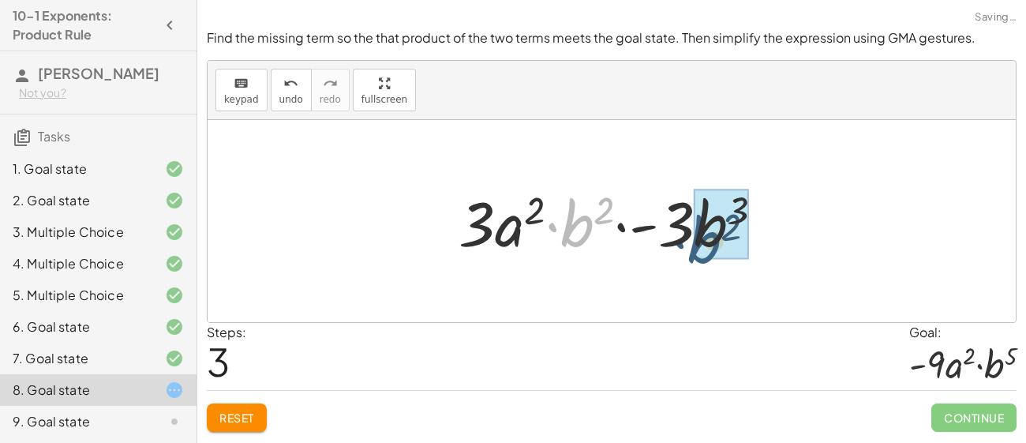
drag, startPoint x: 587, startPoint y: 224, endPoint x: 718, endPoint y: 242, distance: 132.2
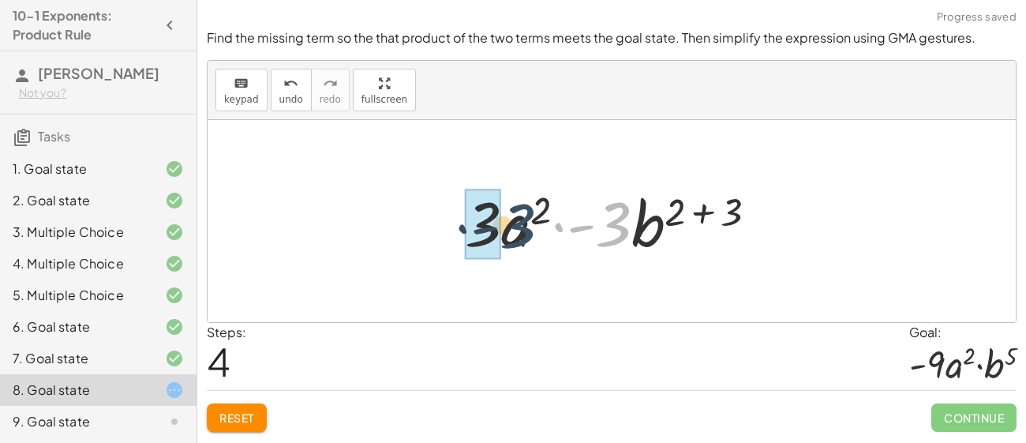
drag, startPoint x: 620, startPoint y: 223, endPoint x: 509, endPoint y: 224, distance: 110.5
click at [509, 224] on div at bounding box center [617, 221] width 321 height 81
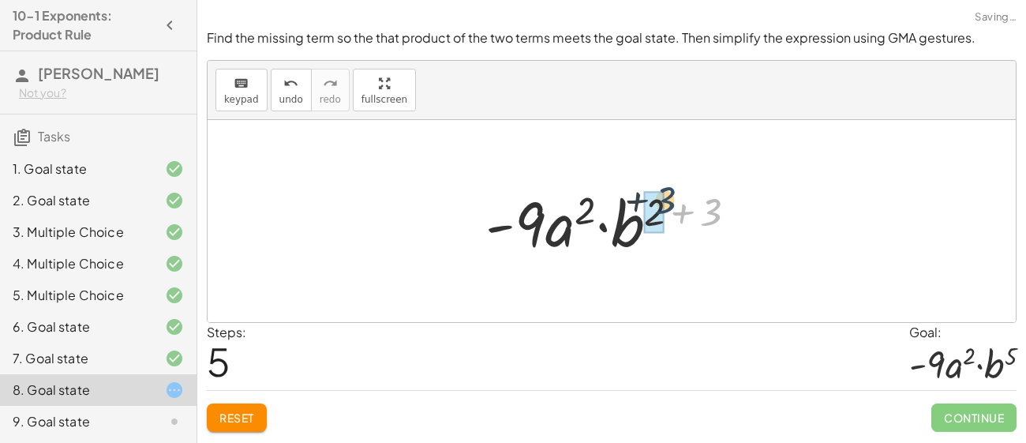
drag, startPoint x: 707, startPoint y: 222, endPoint x: 657, endPoint y: 210, distance: 51.9
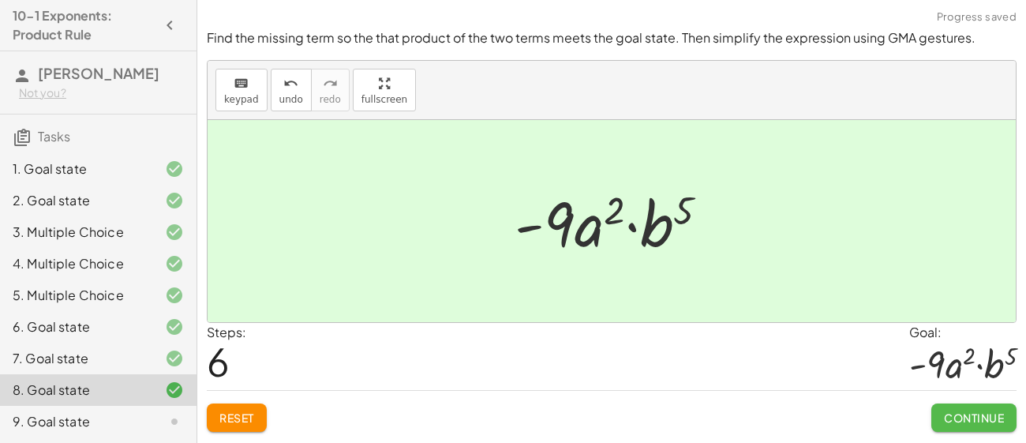
click at [989, 414] on span "Continue" at bounding box center [974, 418] width 60 height 14
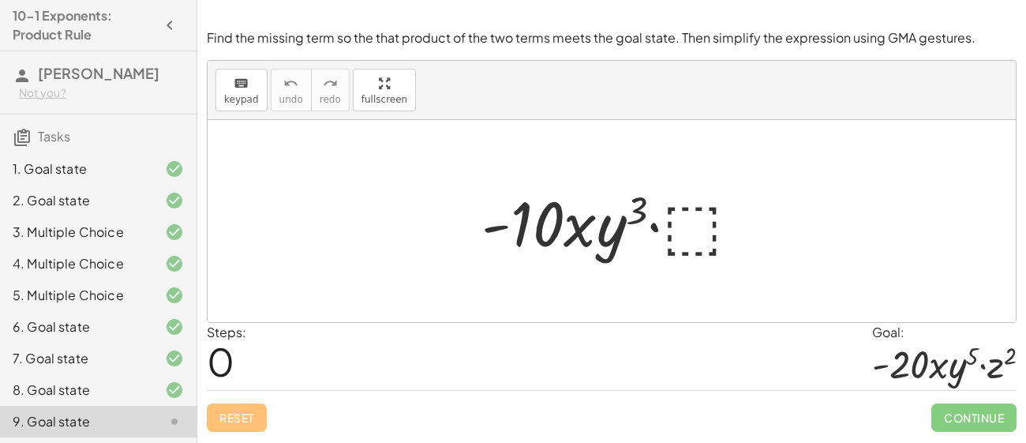
click at [696, 223] on div at bounding box center [617, 221] width 287 height 81
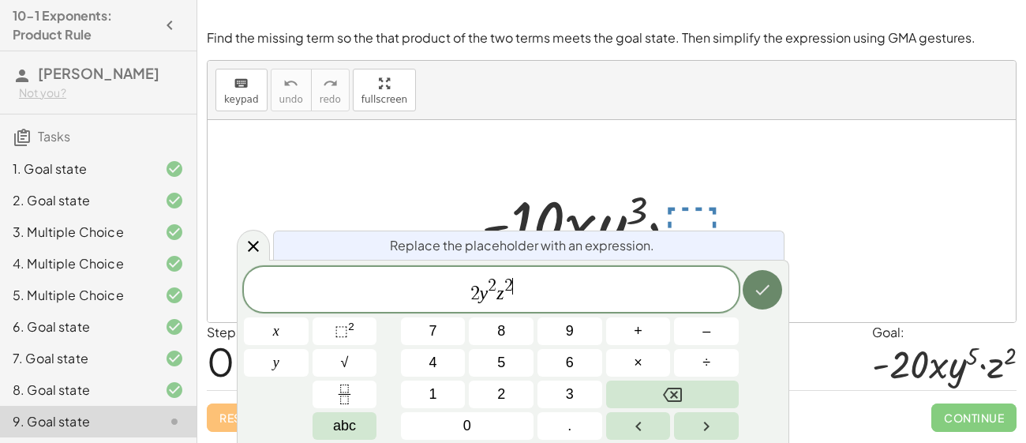
click at [763, 281] on icon "Done" at bounding box center [762, 289] width 19 height 19
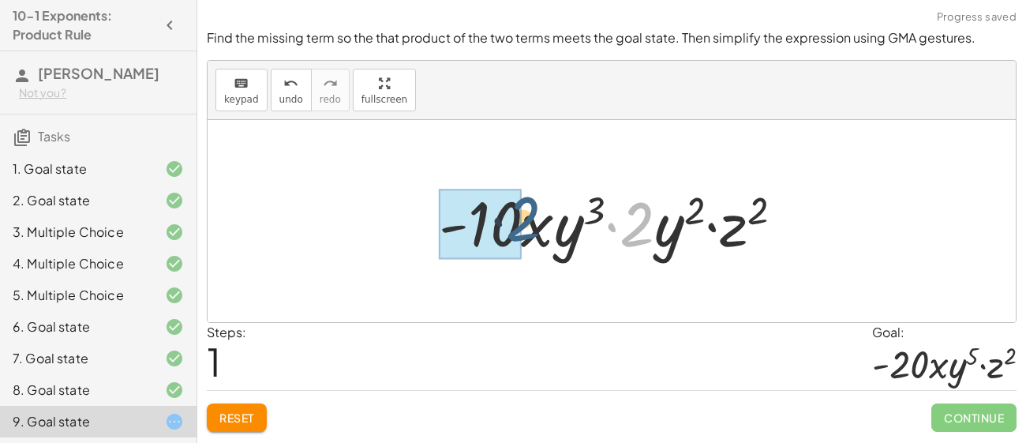
drag, startPoint x: 643, startPoint y: 228, endPoint x: 493, endPoint y: 223, distance: 149.3
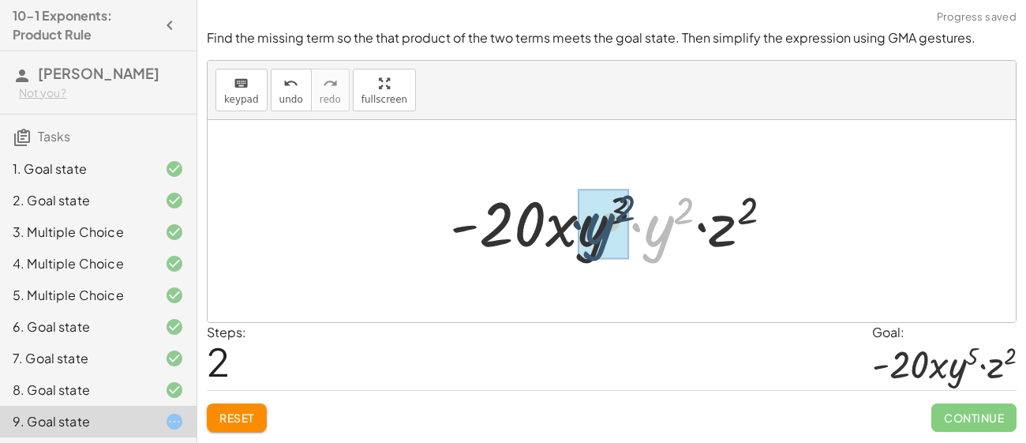
drag, startPoint x: 650, startPoint y: 234, endPoint x: 591, endPoint y: 231, distance: 59.3
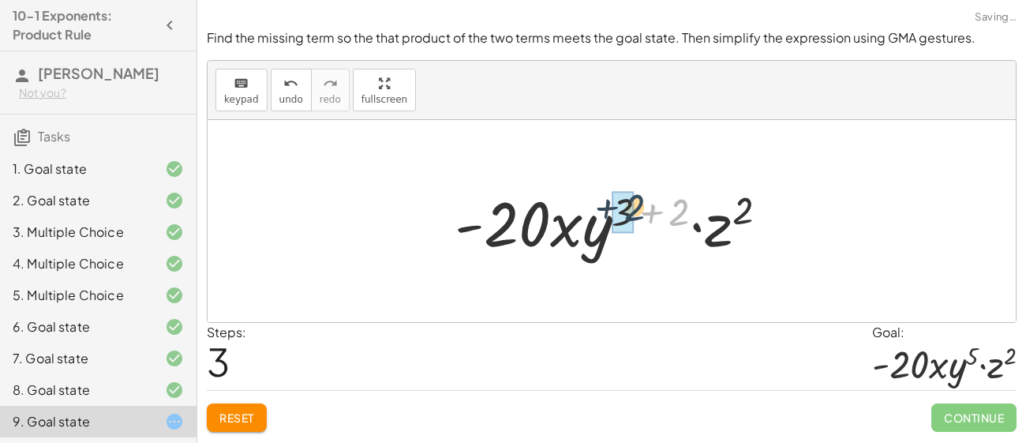
drag, startPoint x: 681, startPoint y: 208, endPoint x: 635, endPoint y: 204, distance: 46.8
click at [635, 204] on div at bounding box center [618, 221] width 342 height 81
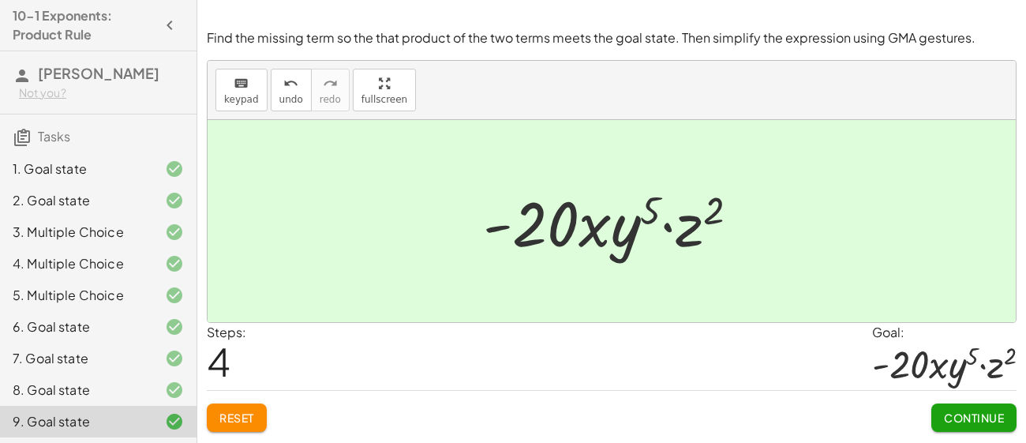
click at [980, 401] on div "Continue" at bounding box center [974, 411] width 85 height 41
click at [977, 410] on button "Continue" at bounding box center [974, 417] width 85 height 28
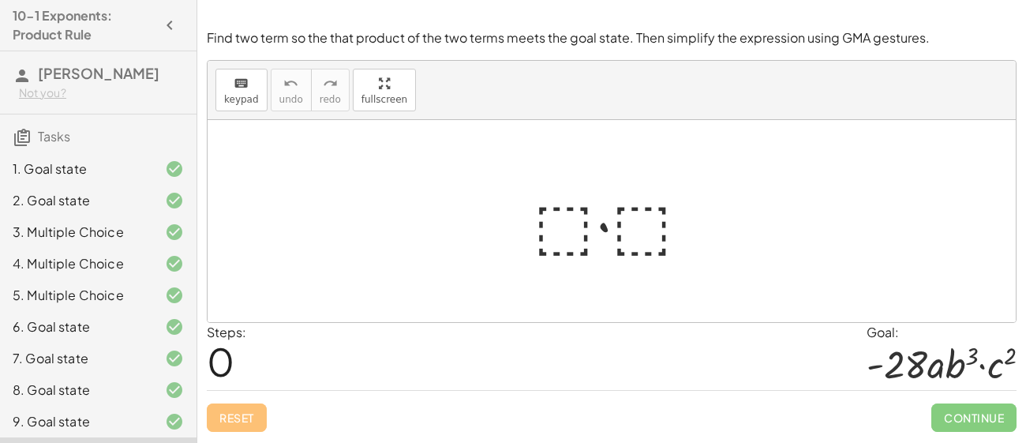
click at [575, 226] on div at bounding box center [618, 221] width 185 height 81
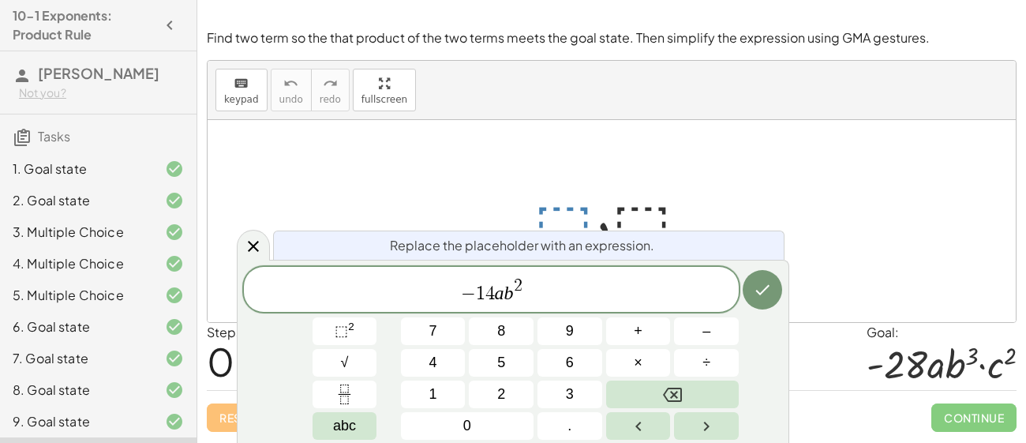
click at [631, 216] on div at bounding box center [618, 221] width 185 height 81
click at [761, 285] on icon "Done" at bounding box center [762, 289] width 19 height 19
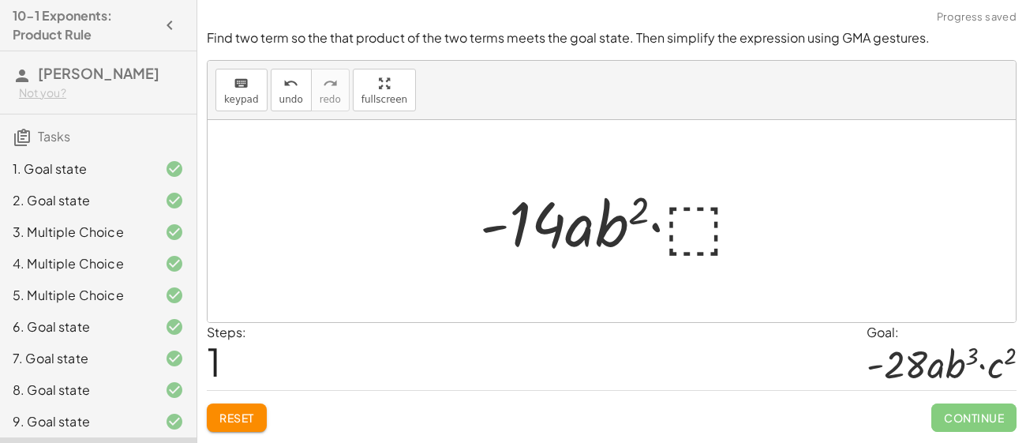
click at [714, 237] on div at bounding box center [617, 221] width 291 height 81
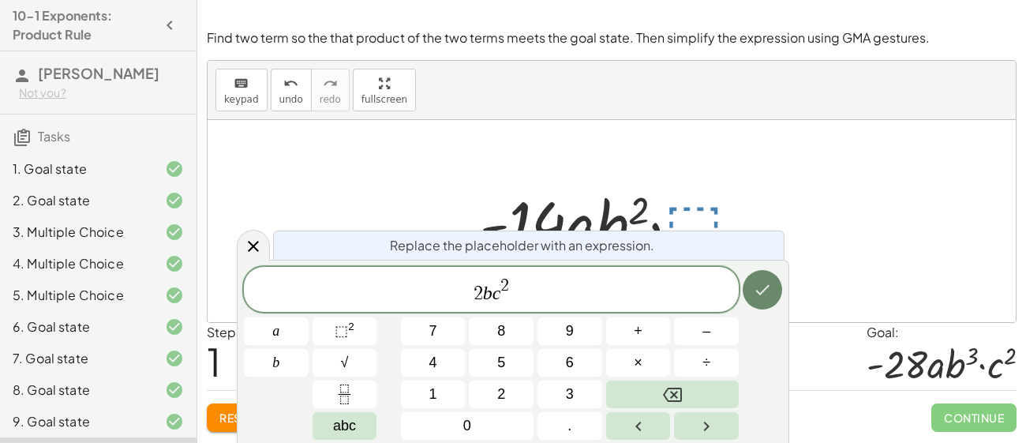
click at [763, 294] on icon "Done" at bounding box center [762, 289] width 19 height 19
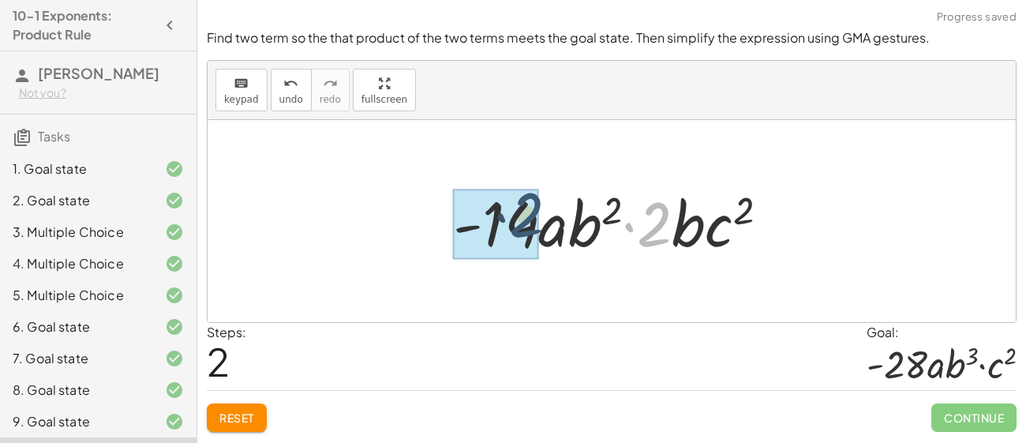
drag, startPoint x: 656, startPoint y: 235, endPoint x: 508, endPoint y: 227, distance: 148.7
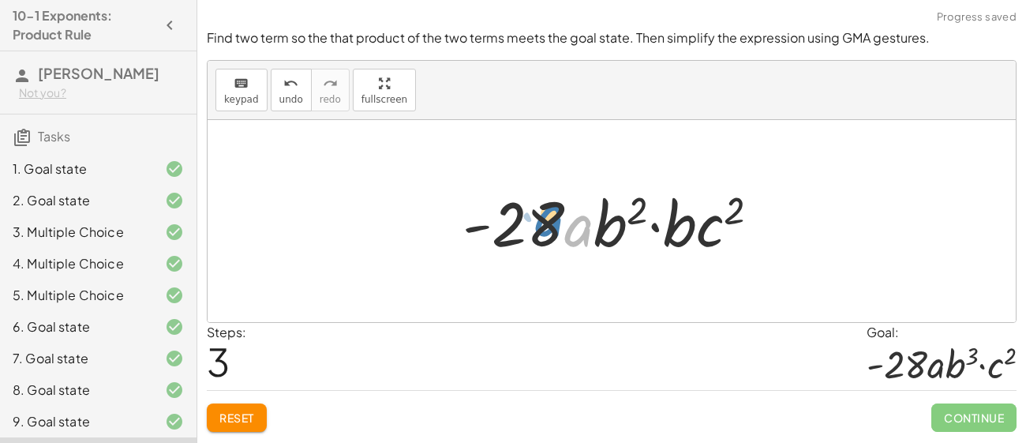
drag, startPoint x: 576, startPoint y: 231, endPoint x: 543, endPoint y: 221, distance: 34.0
click at [543, 221] on div at bounding box center [618, 221] width 326 height 81
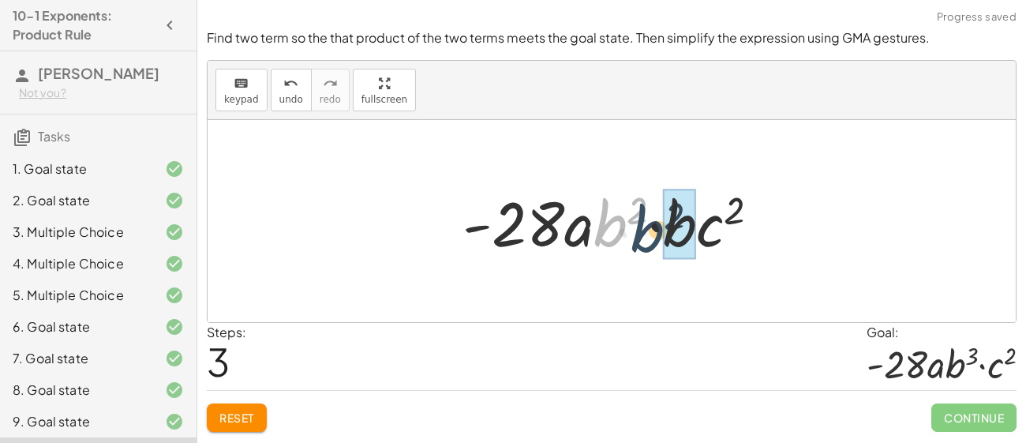
drag, startPoint x: 617, startPoint y: 212, endPoint x: 668, endPoint y: 219, distance: 51.1
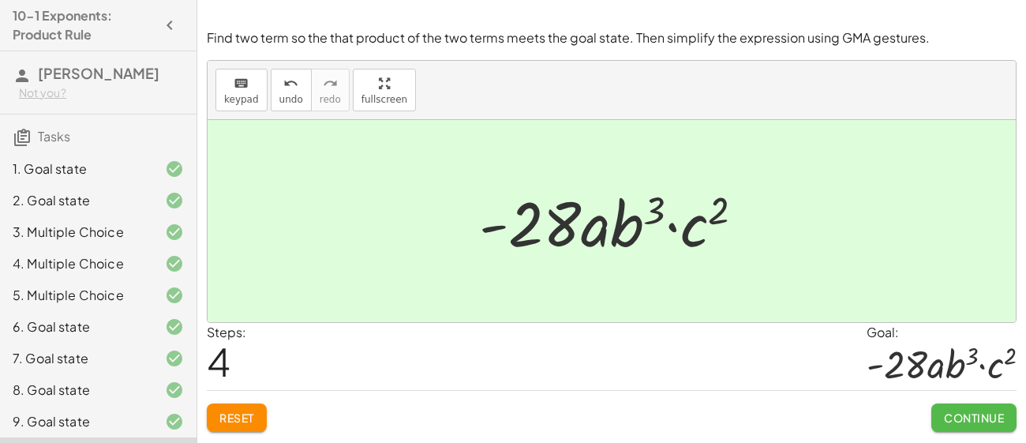
click at [1015, 418] on button "Continue" at bounding box center [974, 417] width 85 height 28
click at [1015, 418] on div "Simplify. keyboard keypad undo undo redo redo fullscreen · x 4 · x 10 · x · x (…" at bounding box center [611, 221] width 829 height 443
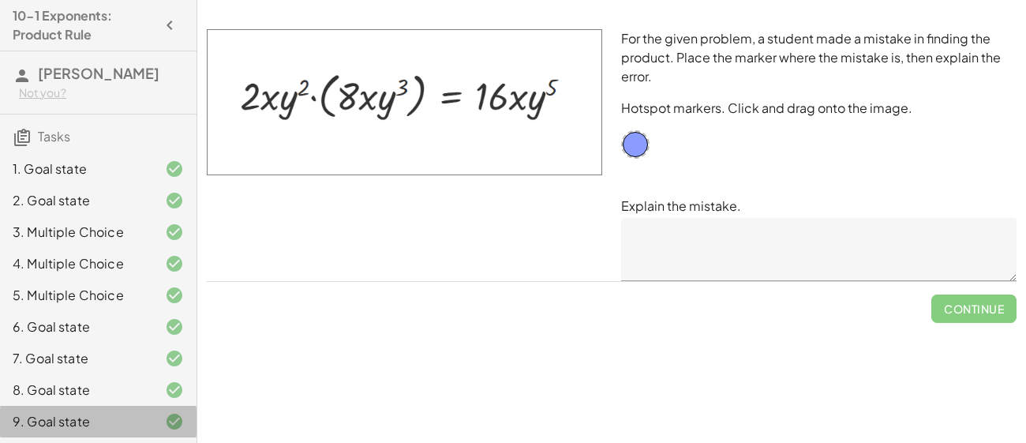
click at [108, 415] on div "9. Goal state" at bounding box center [76, 421] width 127 height 19
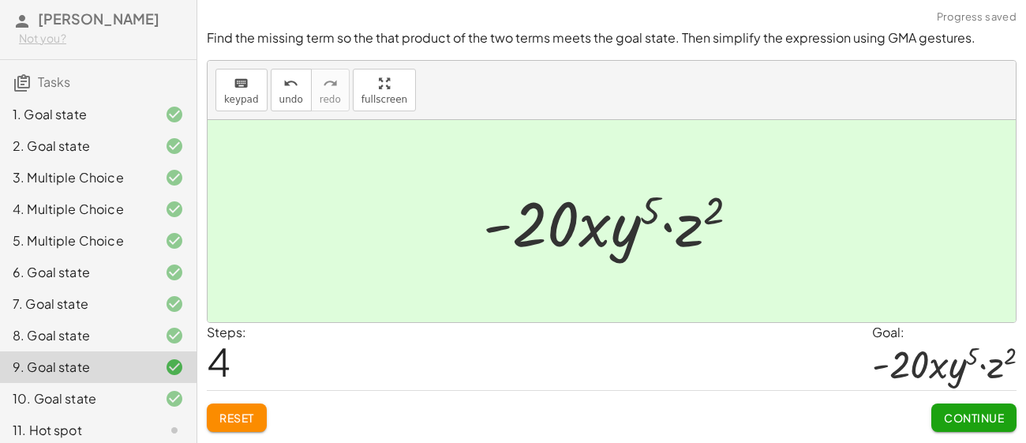
scroll to position [60, 0]
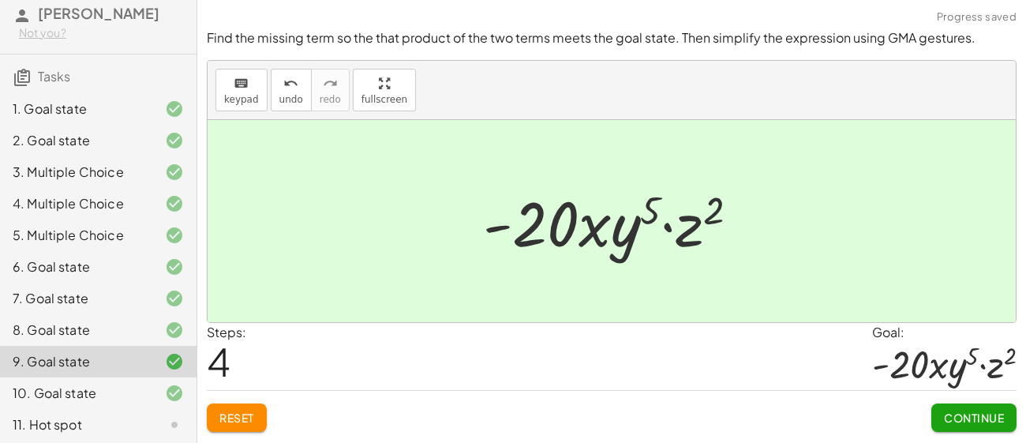
click at [105, 391] on div "10. Goal state" at bounding box center [76, 393] width 127 height 19
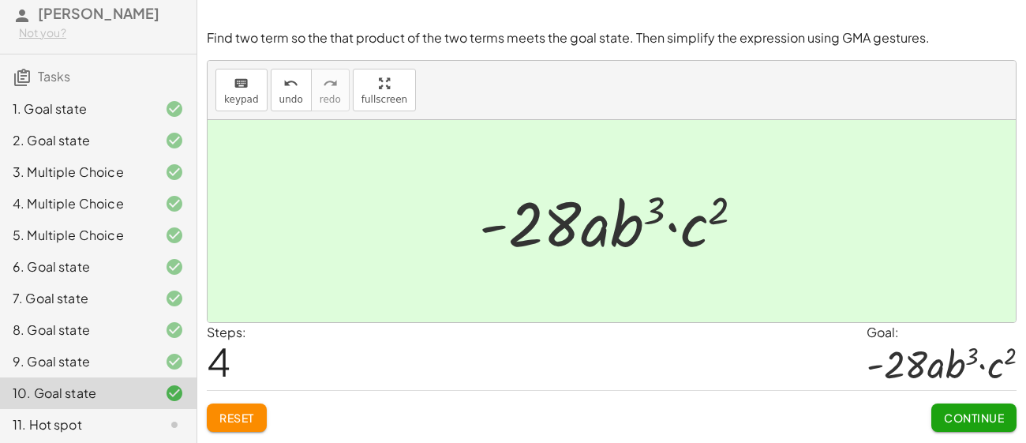
click at [69, 431] on div "11. Hot spot" at bounding box center [76, 424] width 127 height 19
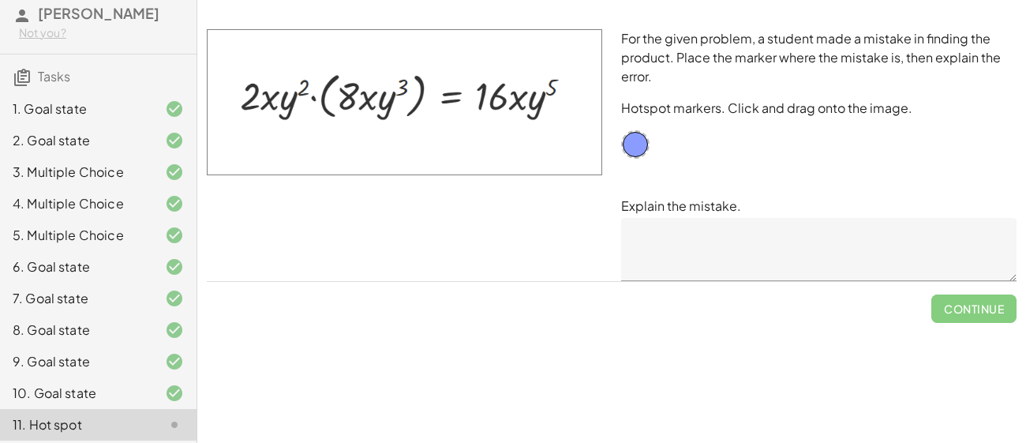
click at [268, 148] on img at bounding box center [405, 102] width 396 height 146
click at [41, 409] on div "9. Goal state" at bounding box center [98, 425] width 197 height 32
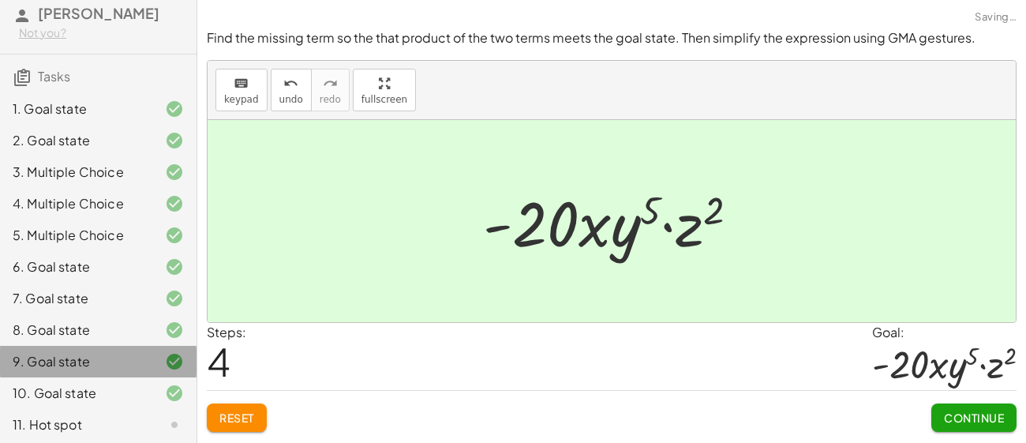
click at [43, 354] on div "9. Goal state" at bounding box center [76, 361] width 127 height 19
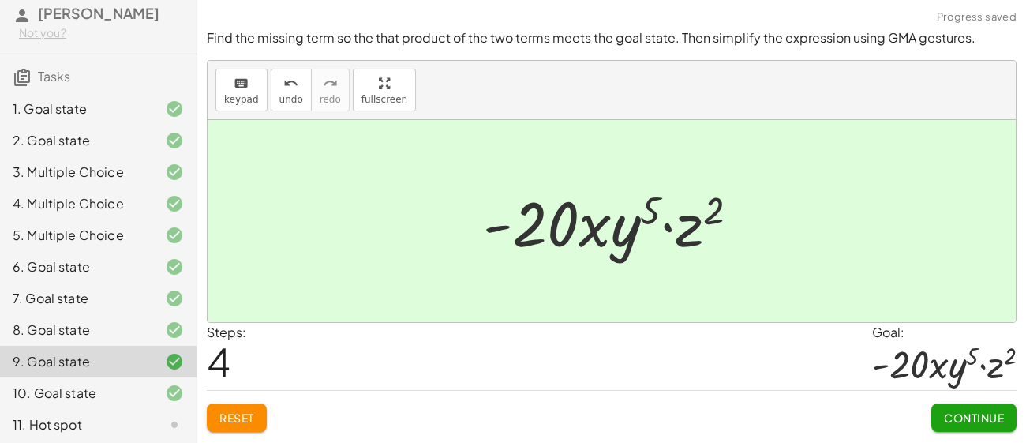
click at [113, 438] on div "11. Hot spot" at bounding box center [98, 425] width 197 height 32
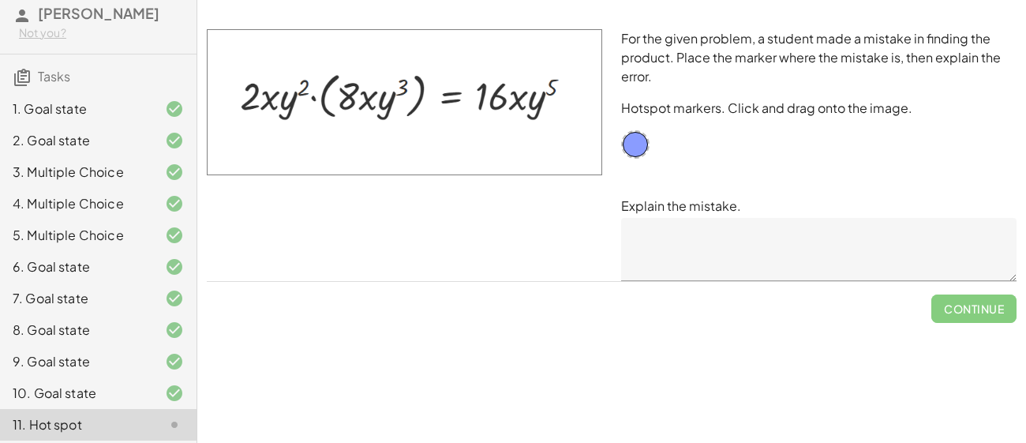
click at [118, 354] on div "9. Goal state" at bounding box center [76, 361] width 127 height 19
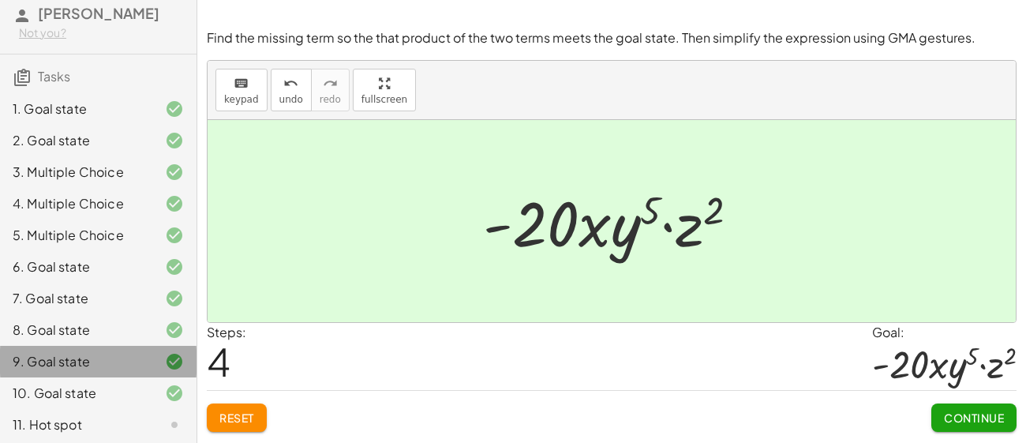
click at [696, 315] on main "10-1 Exponents: Product Rule [PERSON_NAME] Not you? Tasks 1. Goal state 2. Goal…" at bounding box center [513, 221] width 1026 height 443
click at [107, 417] on div "11. Hot spot" at bounding box center [76, 424] width 127 height 19
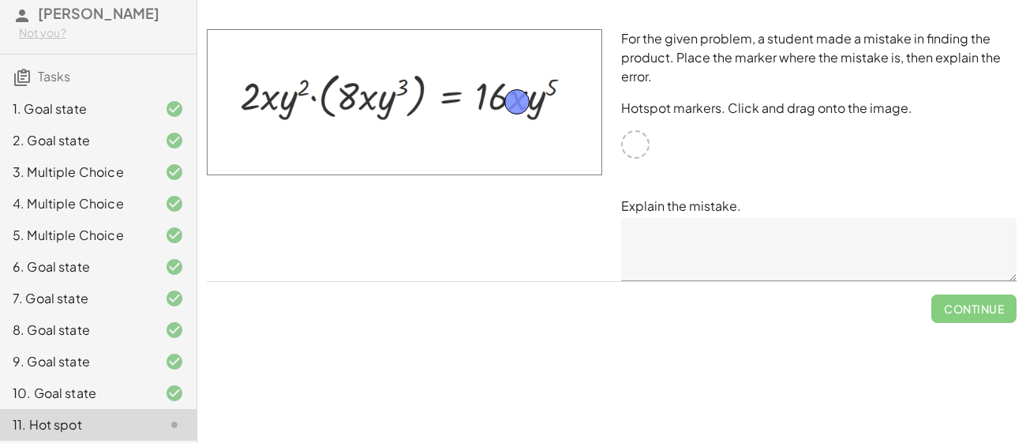
drag, startPoint x: 640, startPoint y: 143, endPoint x: 522, endPoint y: 100, distance: 125.9
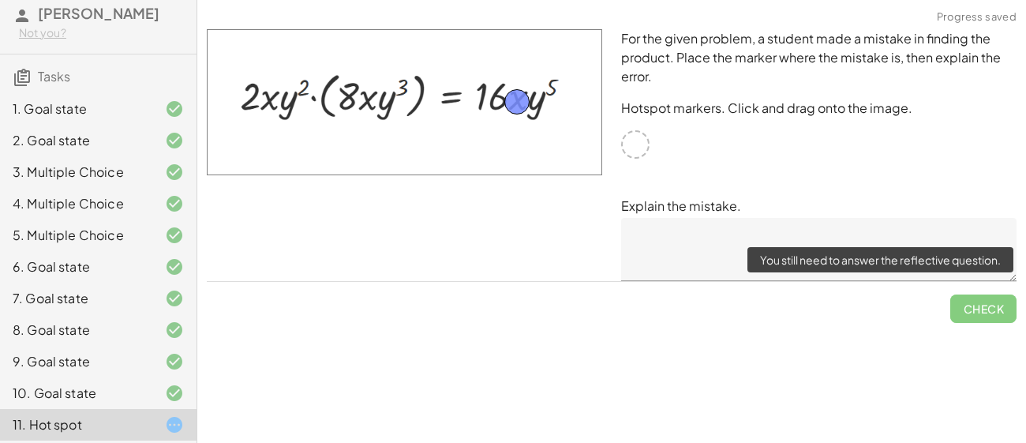
click at [968, 303] on span "Check" at bounding box center [984, 302] width 66 height 41
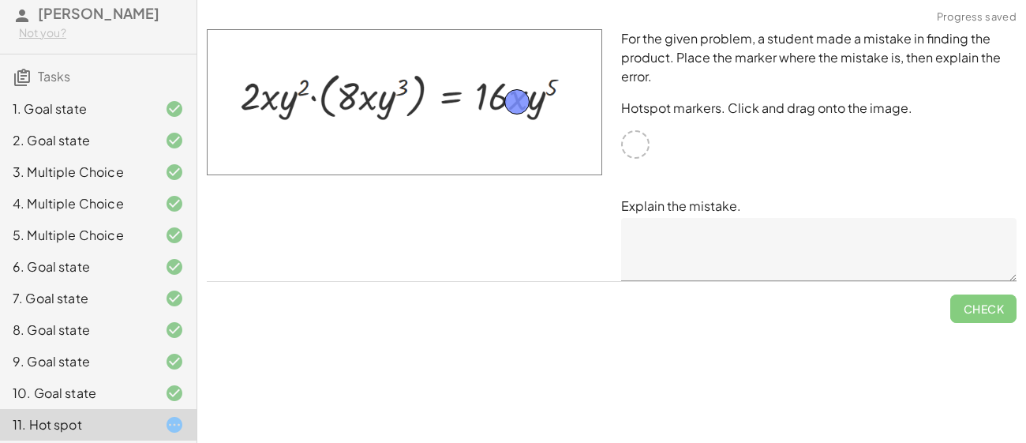
click at [680, 241] on textarea at bounding box center [819, 249] width 396 height 63
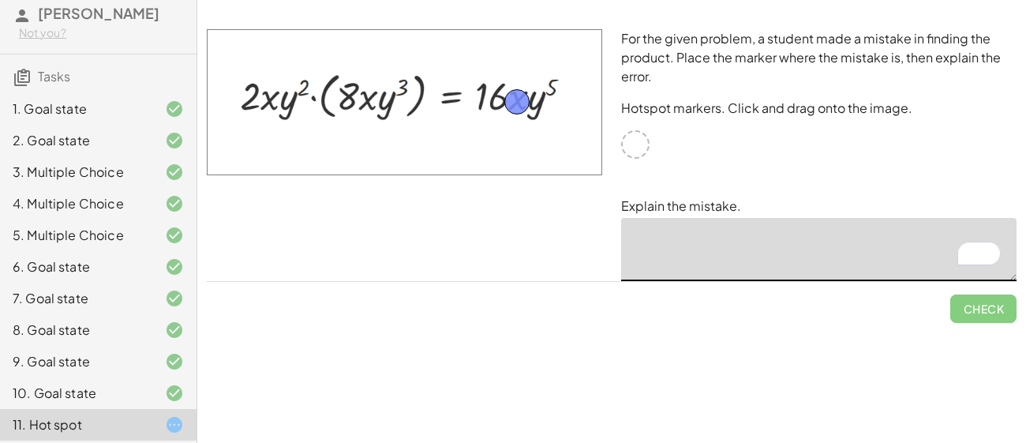
click at [688, 218] on textarea "To enrich screen reader interactions, please activate Accessibility in Grammarl…" at bounding box center [819, 249] width 396 height 63
type textarea "*"
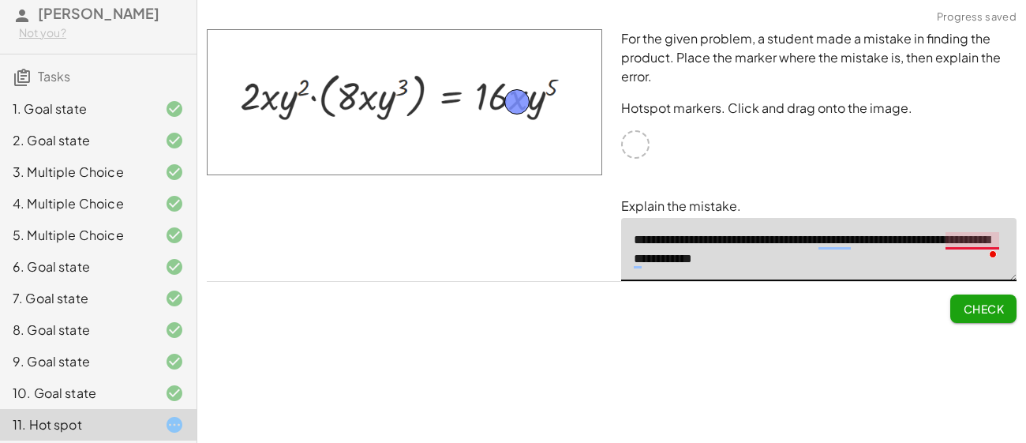
click at [955, 239] on textarea "**********" at bounding box center [819, 249] width 396 height 63
click at [829, 238] on textarea "**********" at bounding box center [819, 249] width 396 height 63
click at [978, 307] on span "Check" at bounding box center [983, 309] width 41 height 14
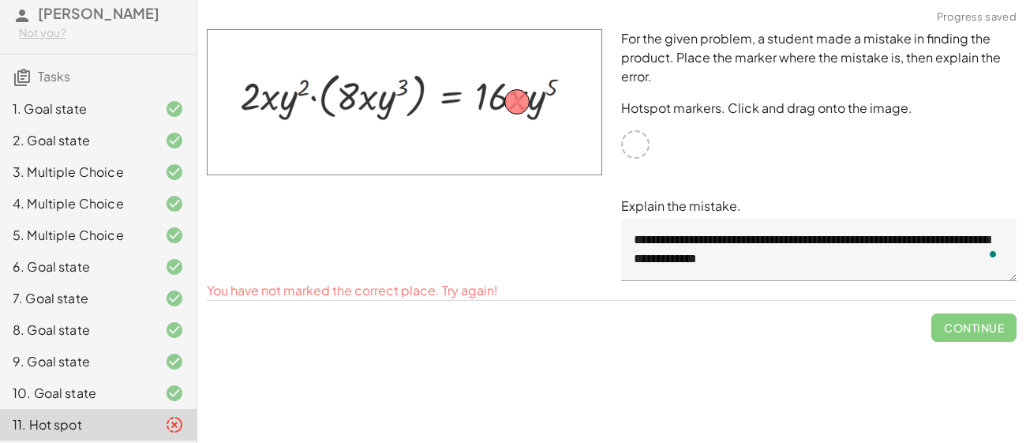
click at [978, 307] on span "Continue" at bounding box center [974, 321] width 85 height 41
click at [755, 255] on textarea "**********" at bounding box center [819, 249] width 396 height 63
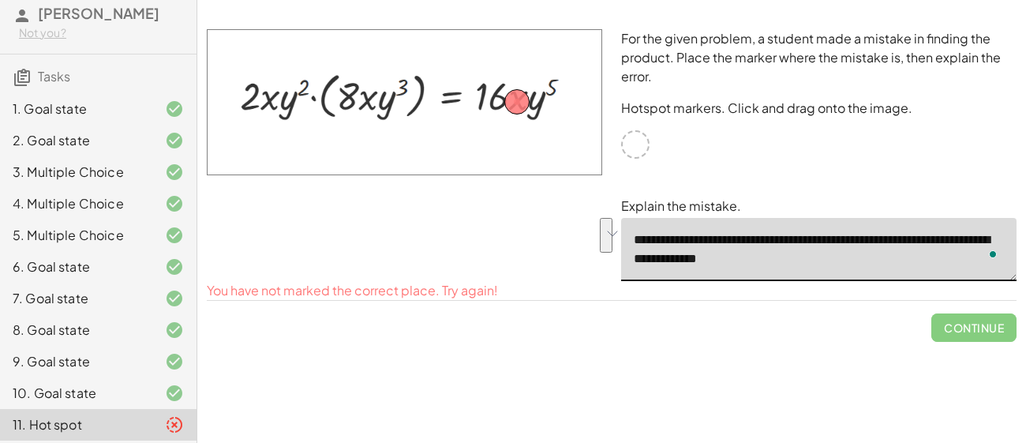
drag, startPoint x: 809, startPoint y: 263, endPoint x: 611, endPoint y: 219, distance: 203.0
click at [612, 219] on div "**********" at bounding box center [819, 155] width 414 height 271
drag, startPoint x: 518, startPoint y: 105, endPoint x: 553, endPoint y: 90, distance: 37.8
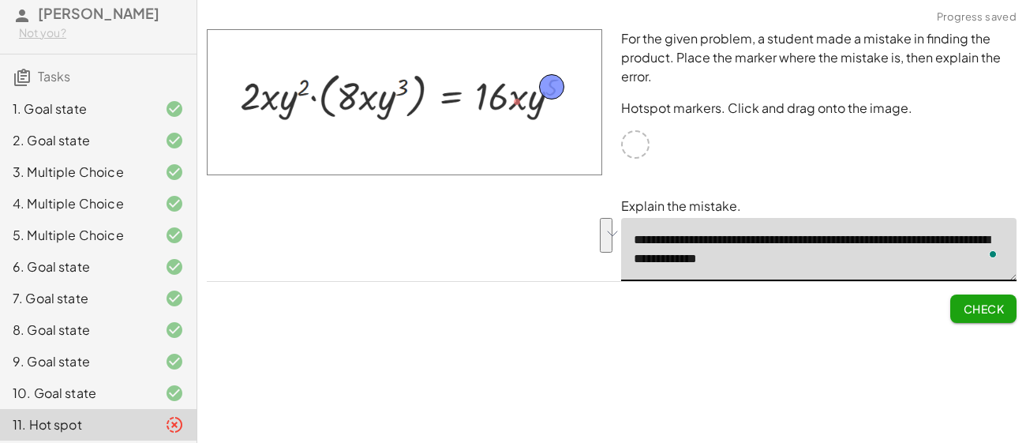
click at [820, 235] on textarea "**********" at bounding box center [819, 249] width 396 height 63
click at [829, 257] on textarea "**********" at bounding box center [819, 249] width 396 height 63
drag, startPoint x: 829, startPoint y: 257, endPoint x: 834, endPoint y: 231, distance: 25.7
click at [834, 231] on textarea "**********" at bounding box center [819, 249] width 396 height 63
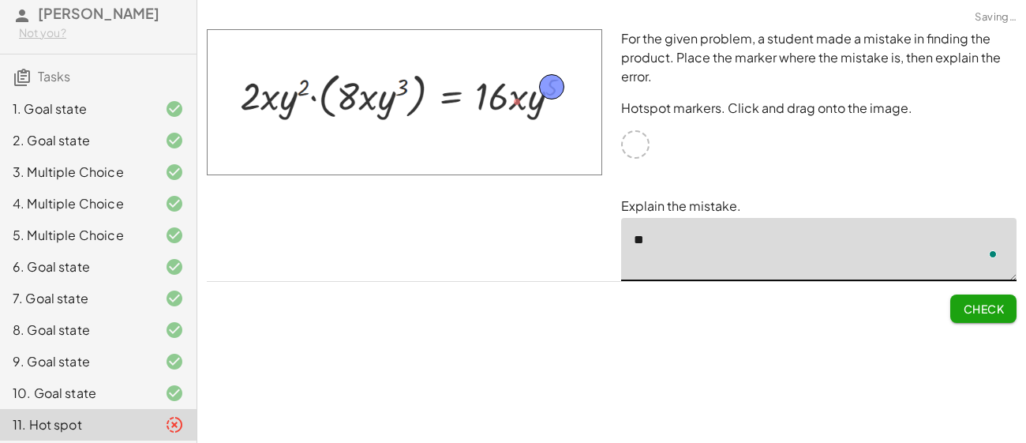
type textarea "*"
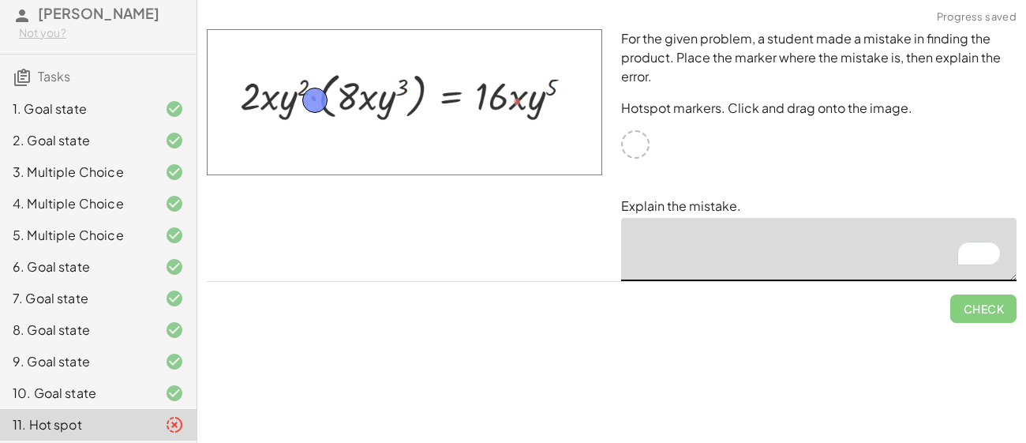
drag, startPoint x: 559, startPoint y: 84, endPoint x: 322, endPoint y: 97, distance: 237.2
click at [775, 235] on textarea "To enrich screen reader interactions, please activate Accessibility in Grammarl…" at bounding box center [819, 249] width 396 height 63
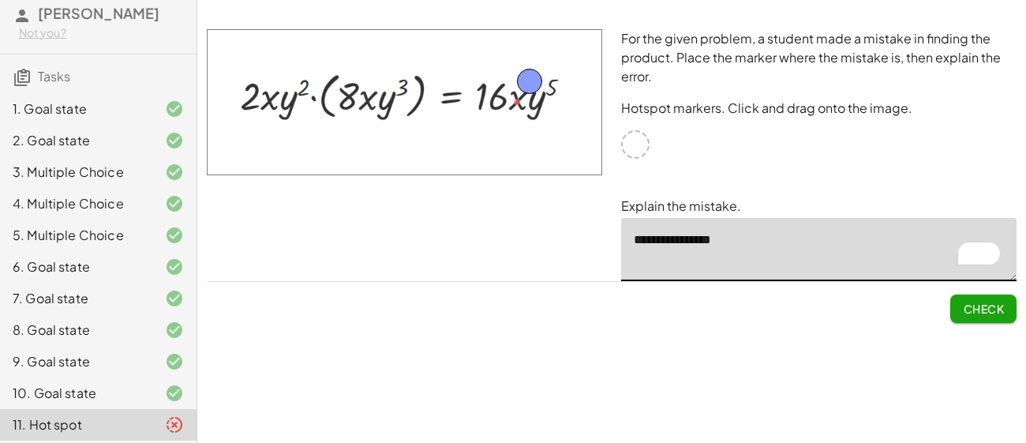
drag, startPoint x: 312, startPoint y: 97, endPoint x: 527, endPoint y: 79, distance: 215.5
click at [741, 249] on textarea "**********" at bounding box center [819, 249] width 396 height 63
drag, startPoint x: 738, startPoint y: 245, endPoint x: 655, endPoint y: 238, distance: 84.0
click at [655, 238] on textarea "**********" at bounding box center [819, 249] width 396 height 63
type textarea "**********"
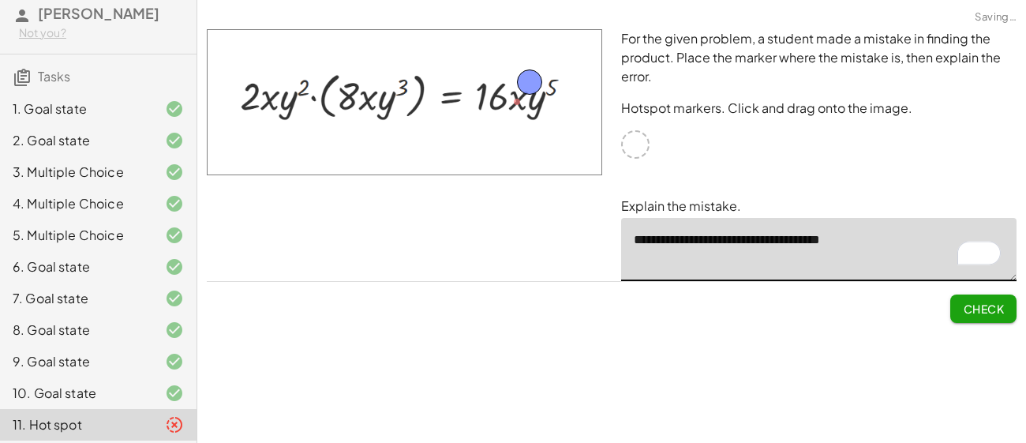
click at [983, 307] on span "Check" at bounding box center [983, 309] width 41 height 14
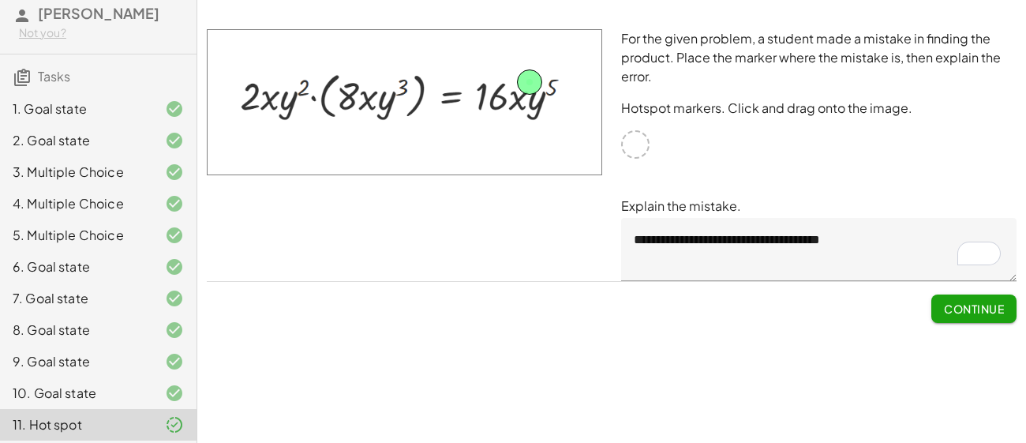
click at [1001, 359] on div "Simplify. keyboard keypad undo undo redo redo fullscreen · x 4 · x 10 · x · x (…" at bounding box center [611, 221] width 829 height 443
click at [989, 311] on span "Continue" at bounding box center [974, 309] width 60 height 14
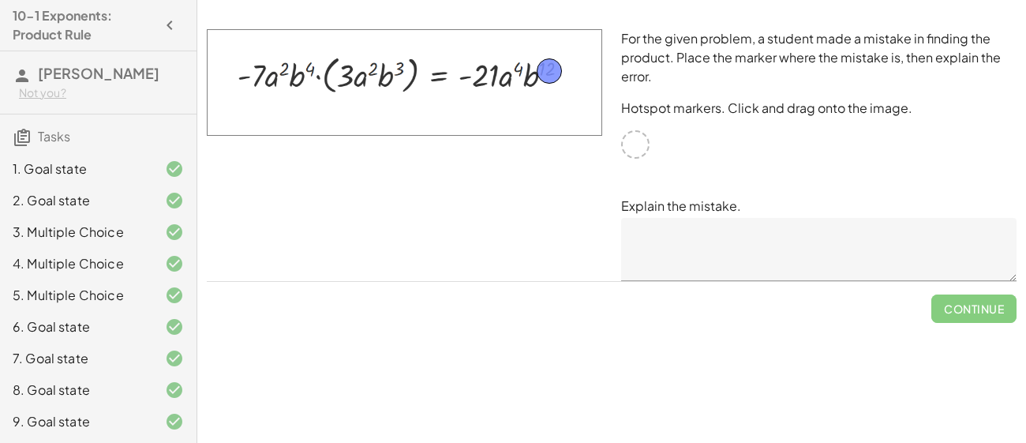
drag, startPoint x: 632, startPoint y: 148, endPoint x: 542, endPoint y: 73, distance: 117.1
click at [711, 252] on textarea at bounding box center [819, 249] width 396 height 63
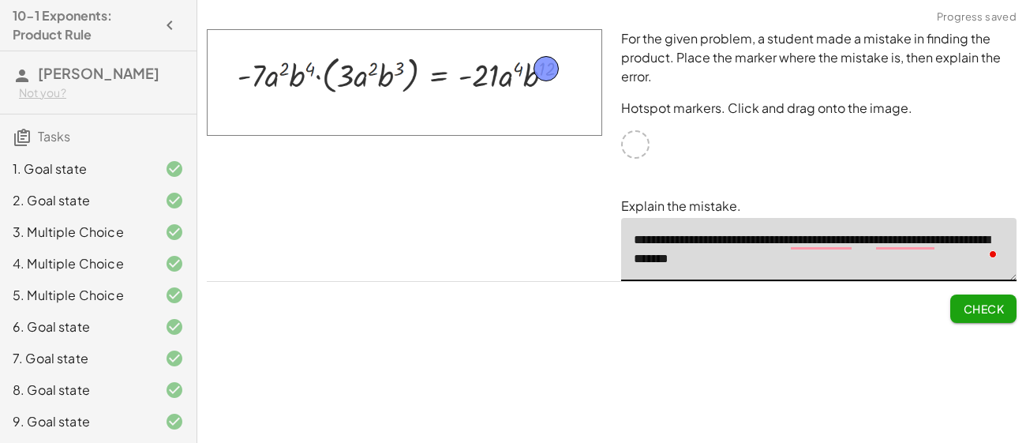
click at [981, 299] on button "Check" at bounding box center [984, 308] width 66 height 28
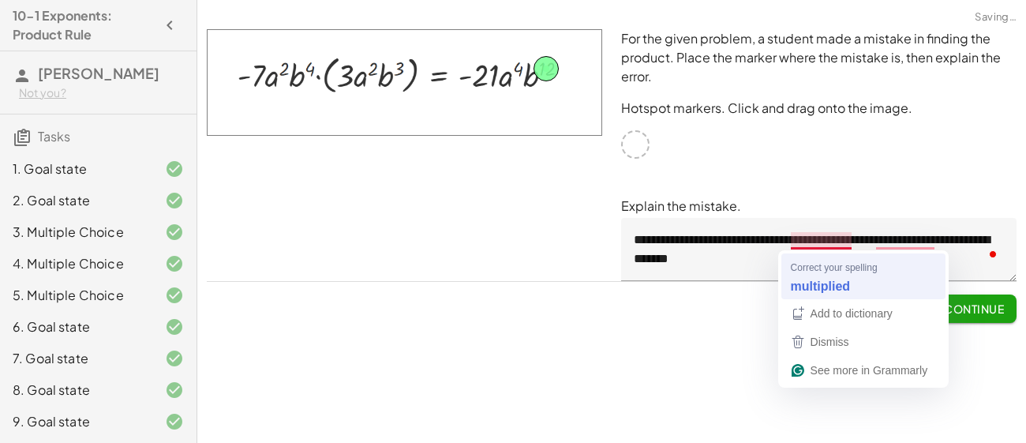
type textarea "**********"
